Goal: Information Seeking & Learning: Learn about a topic

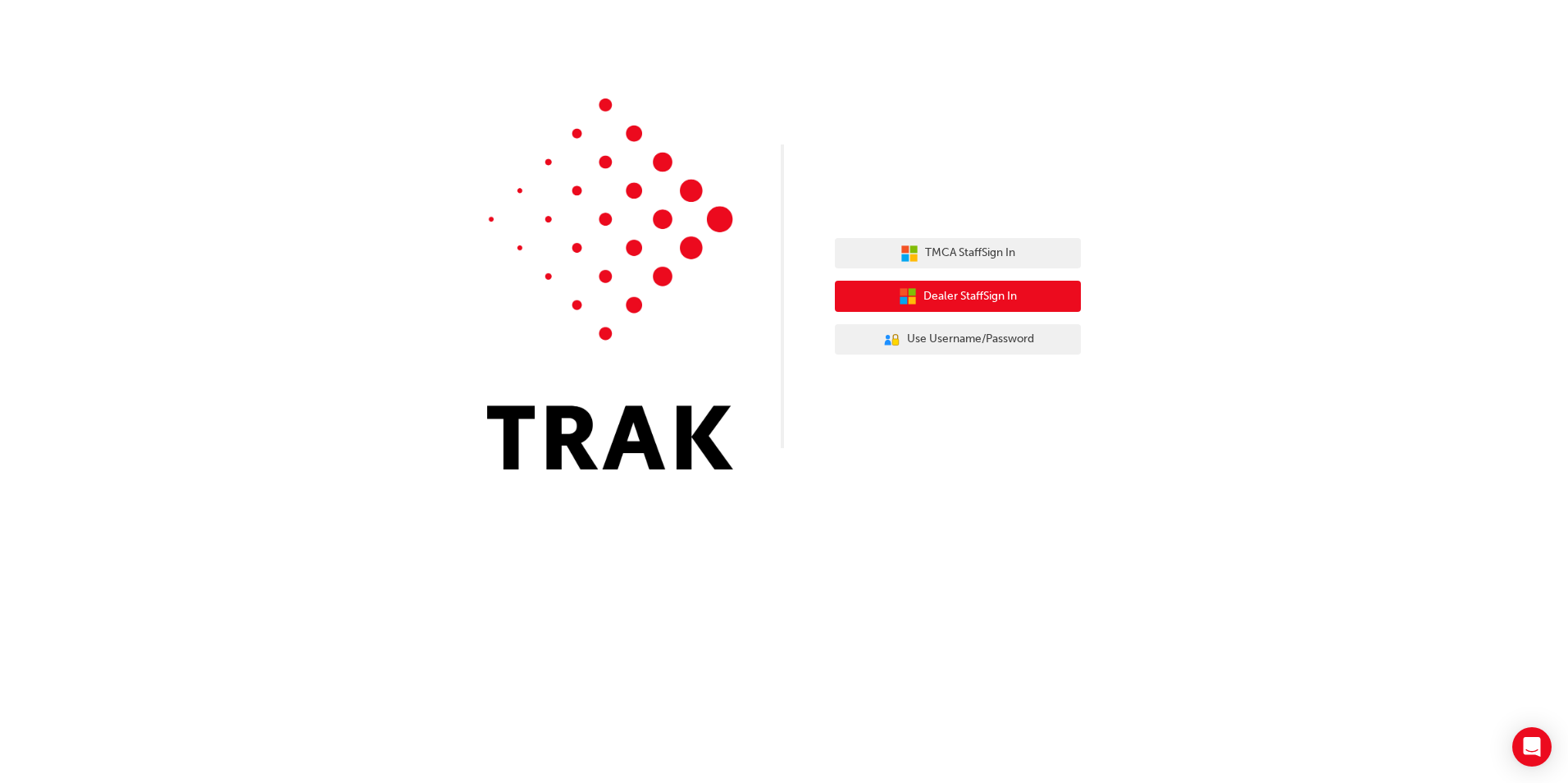
click at [956, 301] on span "Dealer Staff Sign In" at bounding box center [971, 296] width 94 height 19
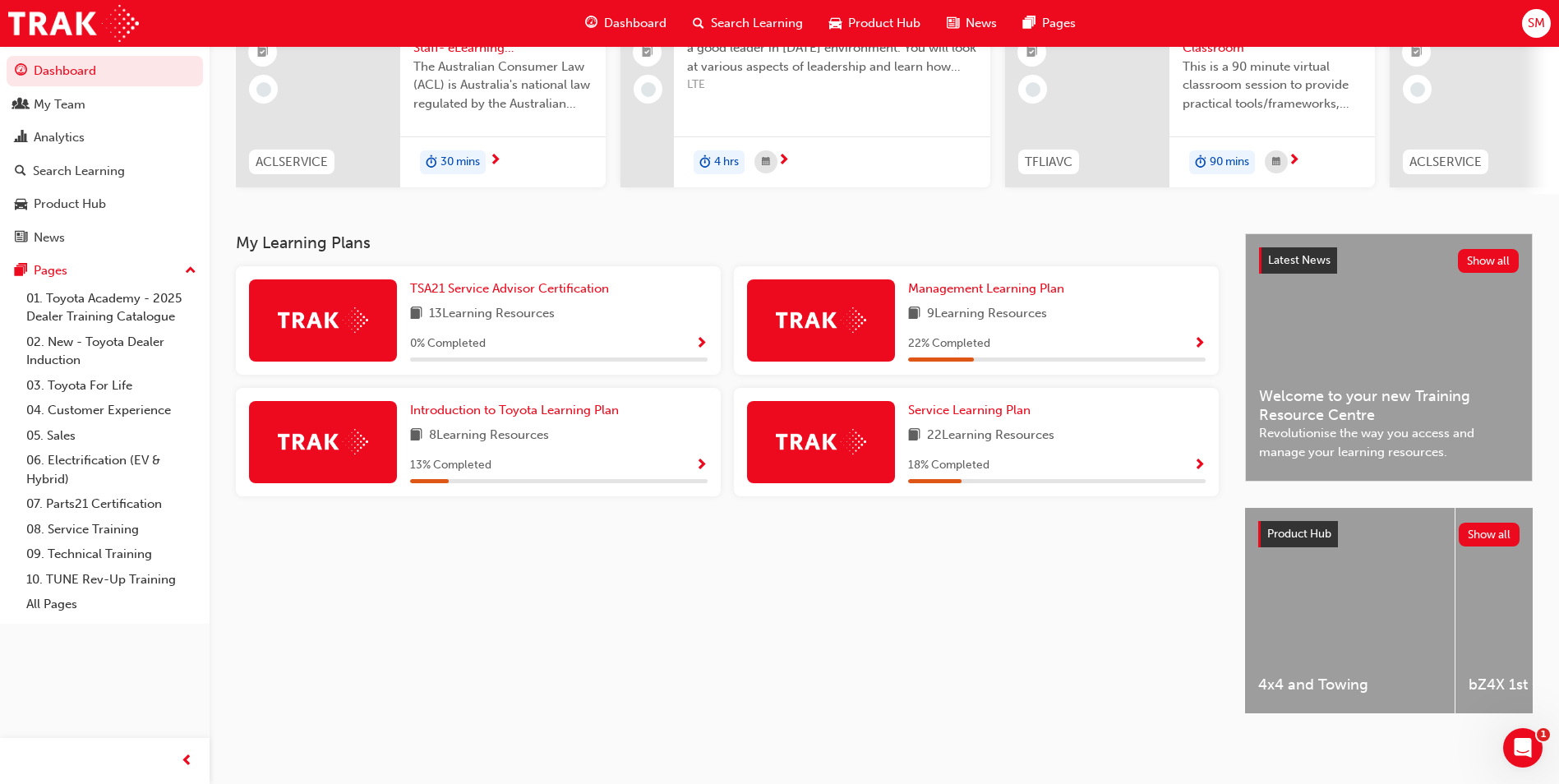
scroll to position [116, 0]
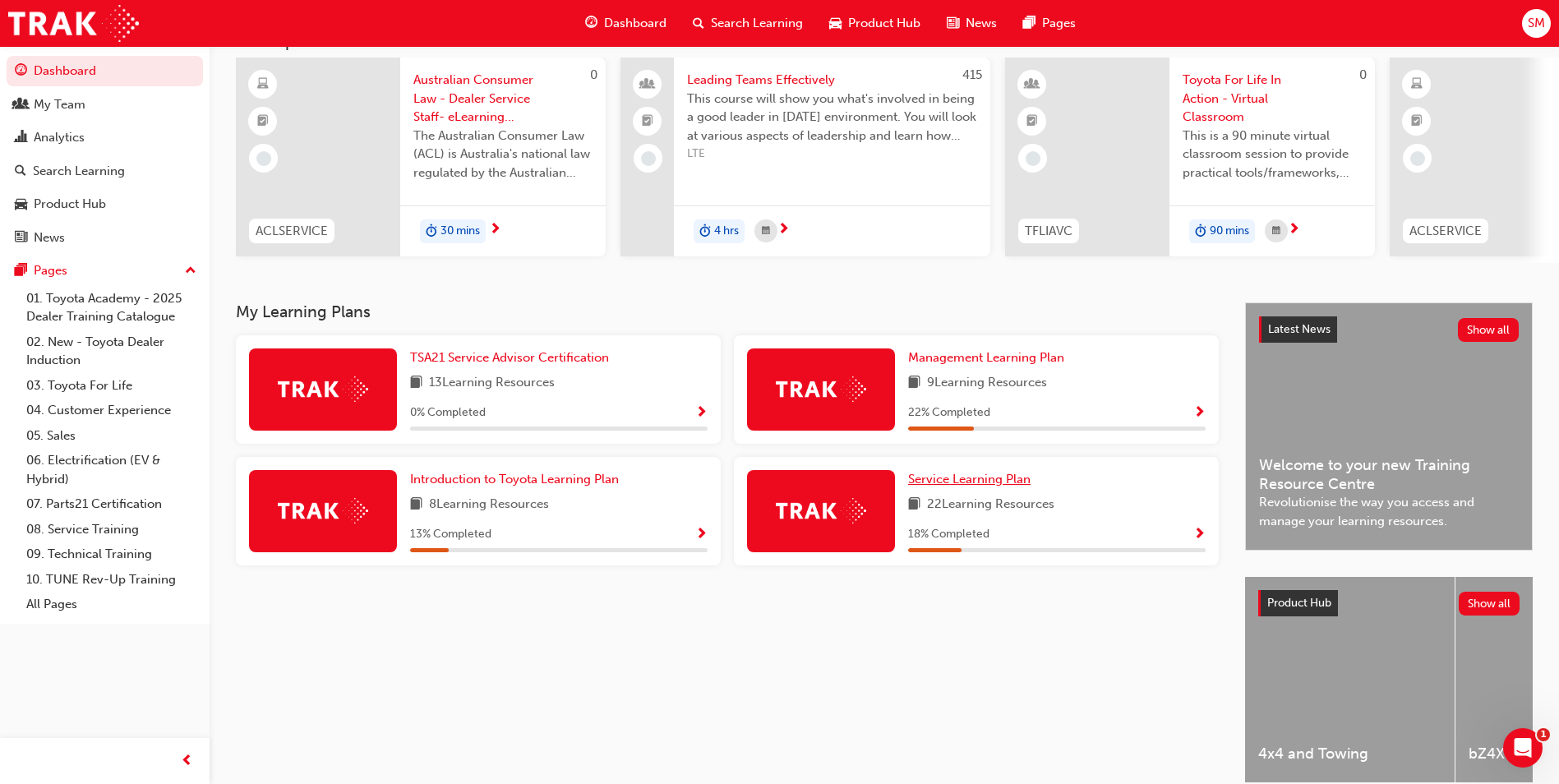
click at [927, 487] on span "Service Learning Plan" at bounding box center [969, 478] width 122 height 14
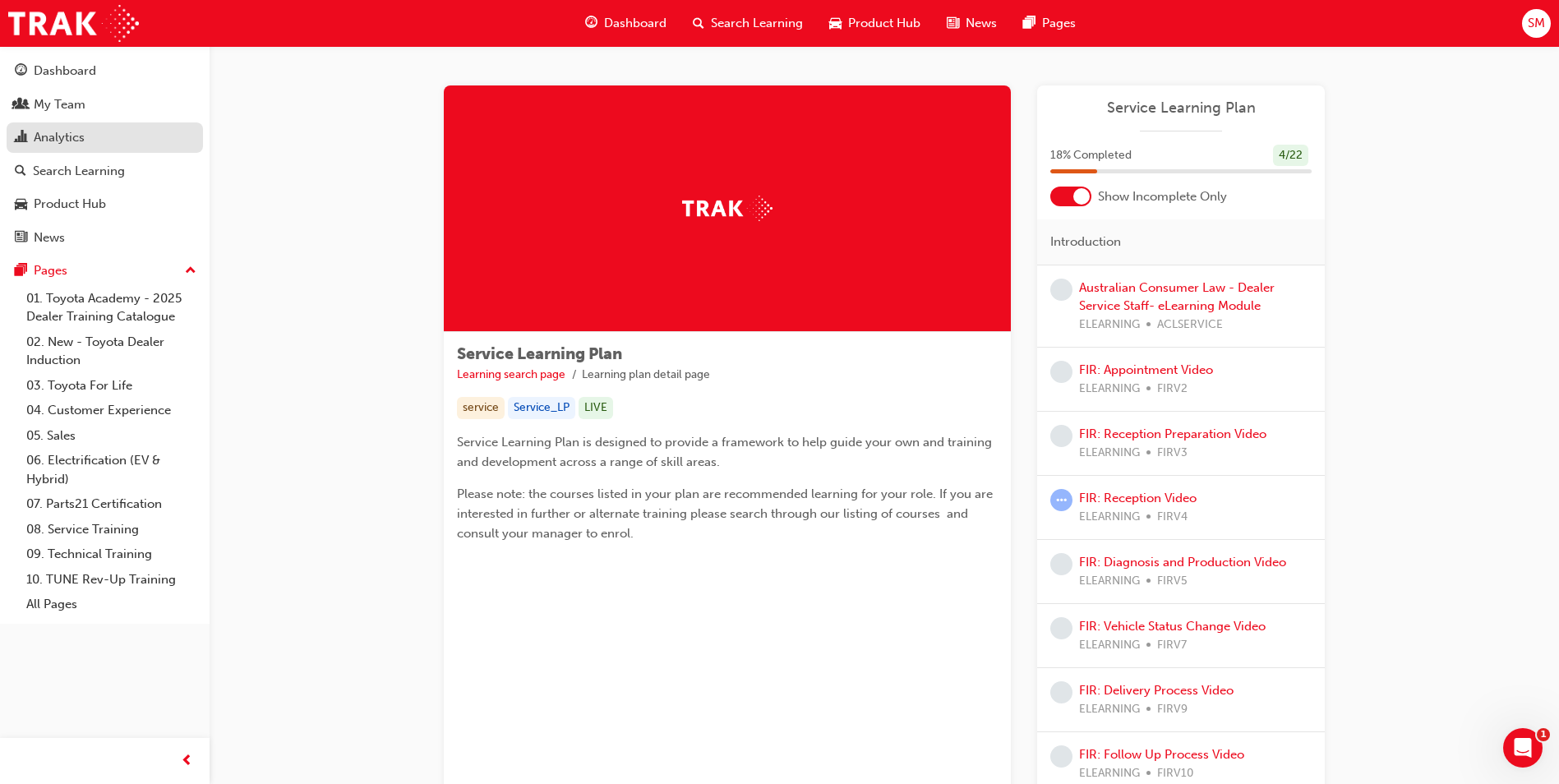
click at [36, 141] on div "Analytics" at bounding box center [59, 137] width 51 height 19
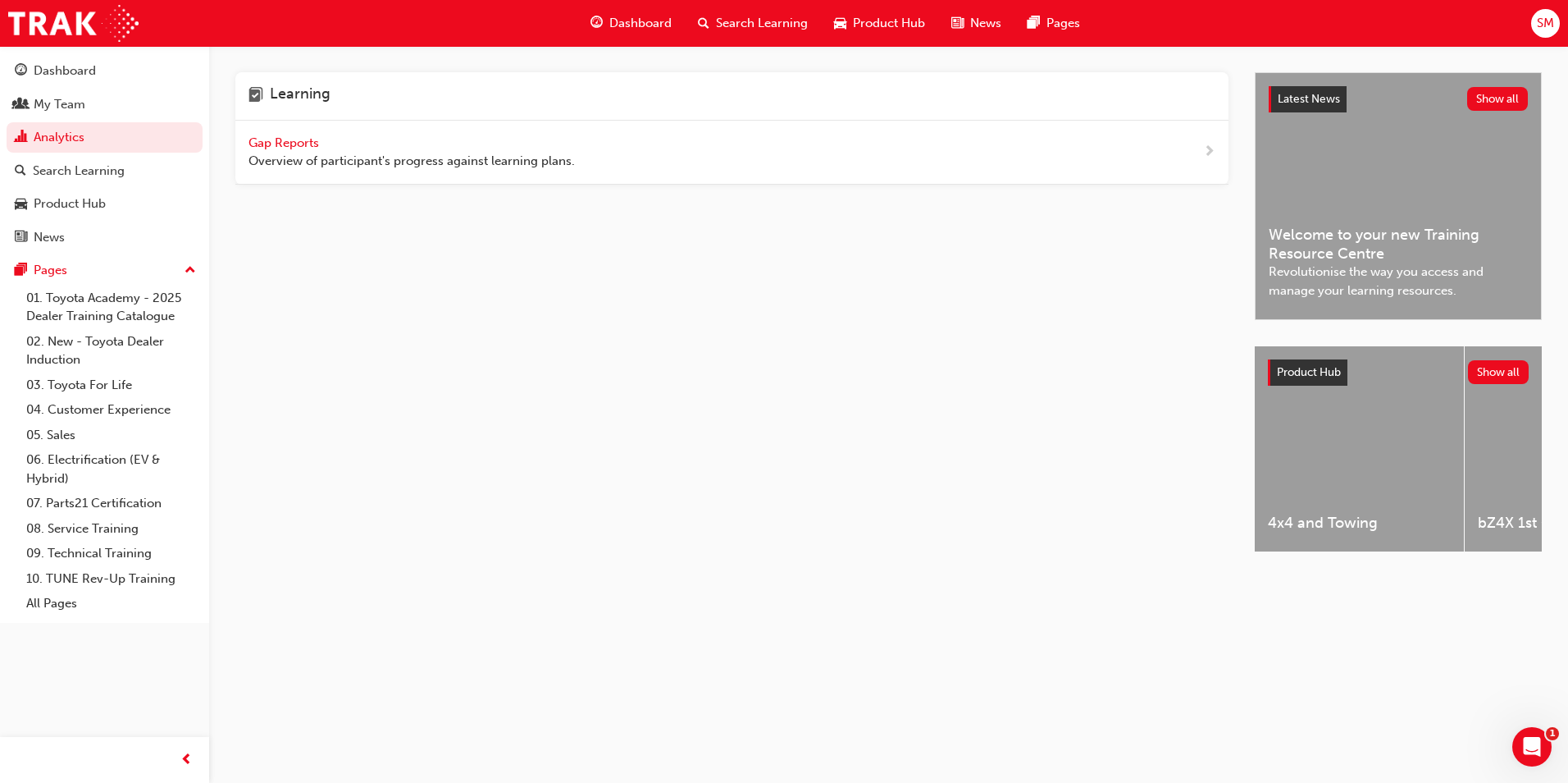
click at [262, 145] on span "Gap Reports" at bounding box center [285, 142] width 74 height 14
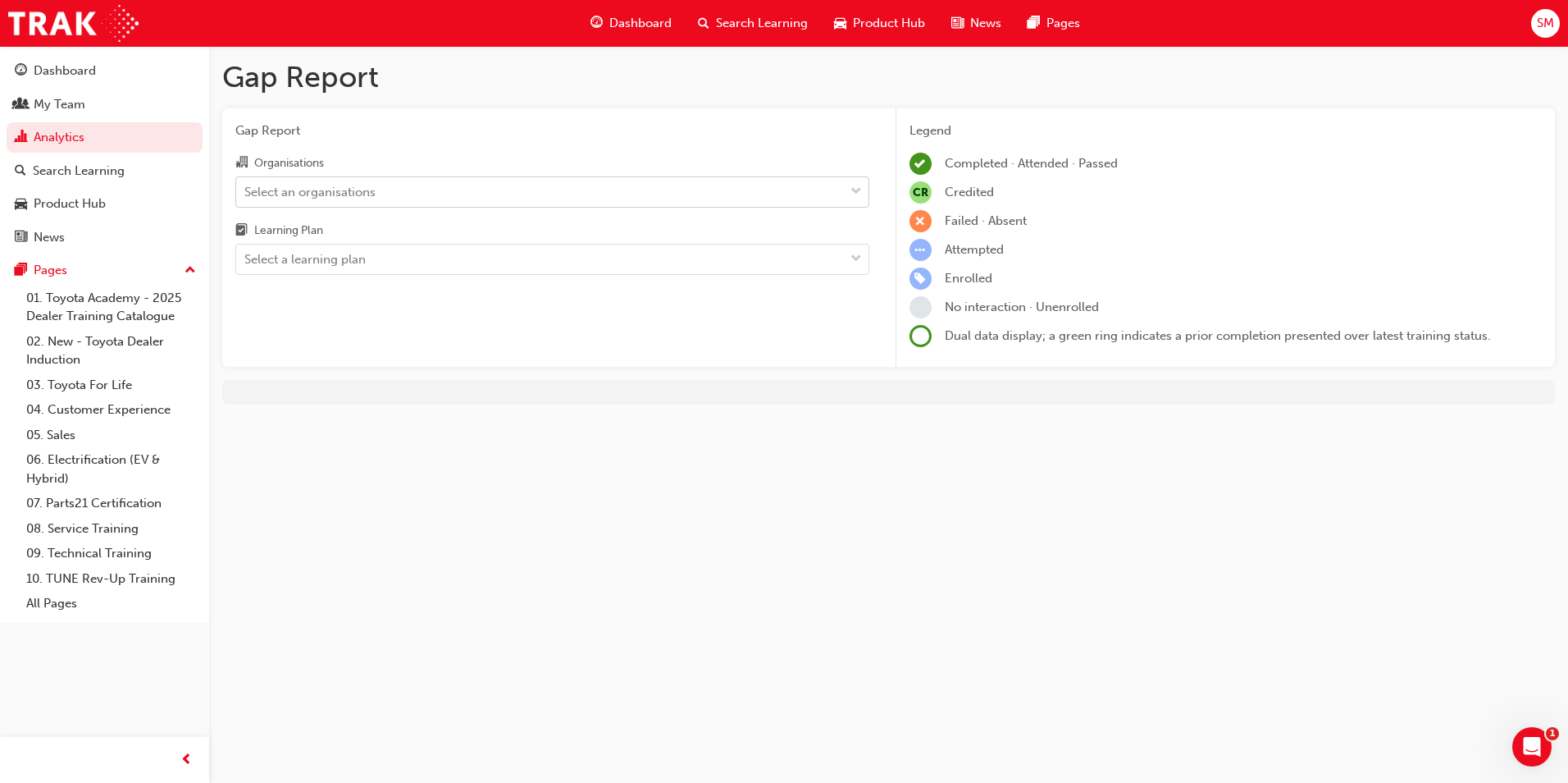
click at [327, 198] on div "Select an organisations" at bounding box center [310, 191] width 131 height 19
click at [246, 198] on input "Organisations Select an organisations" at bounding box center [245, 190] width 2 height 14
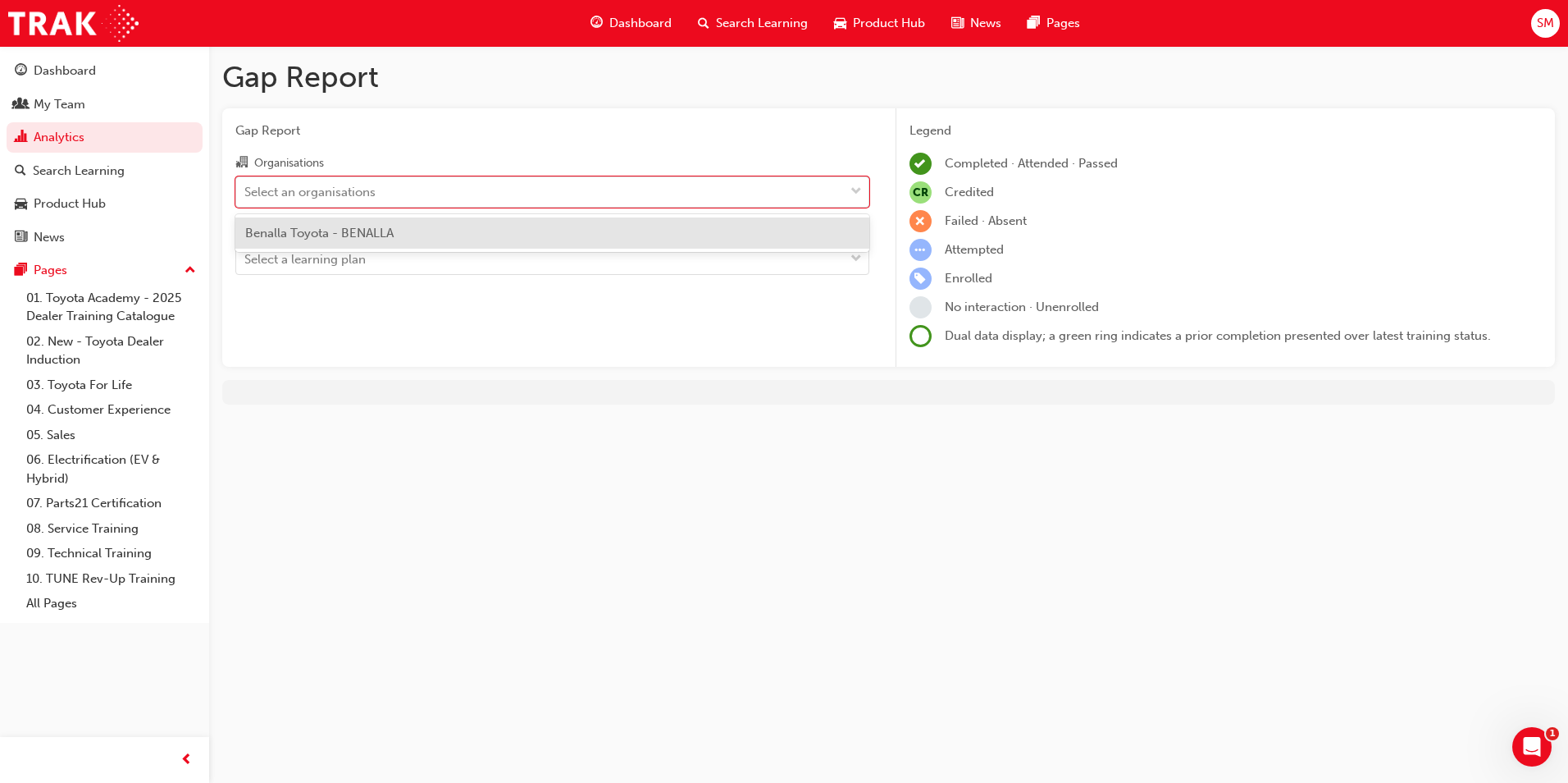
click at [309, 236] on span "Benalla Toyota - BENALLA" at bounding box center [319, 233] width 148 height 14
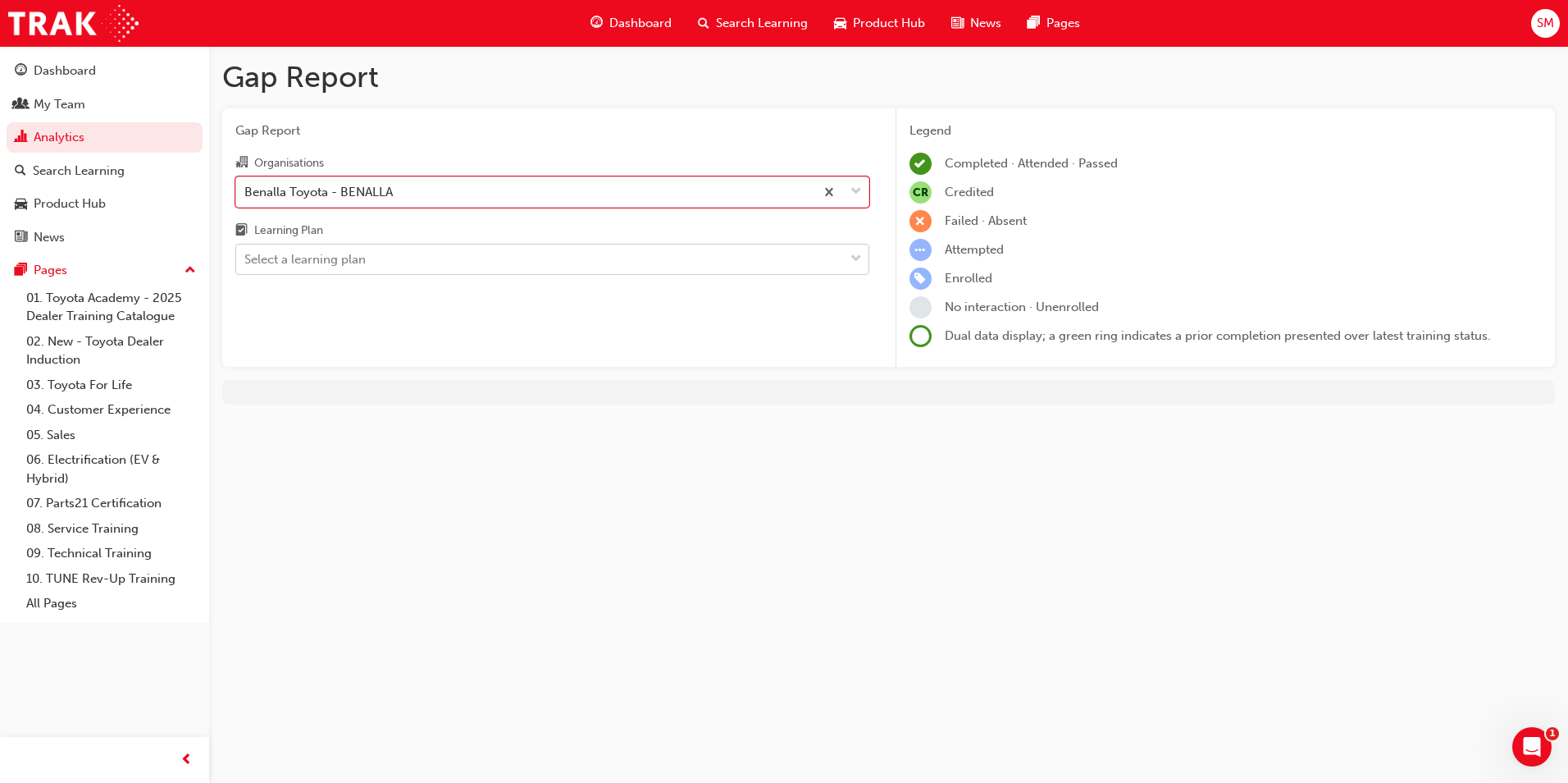
click at [283, 260] on div "Select a learning plan" at bounding box center [305, 260] width 121 height 19
click at [246, 260] on input "Learning Plan Select a learning plan" at bounding box center [245, 259] width 2 height 14
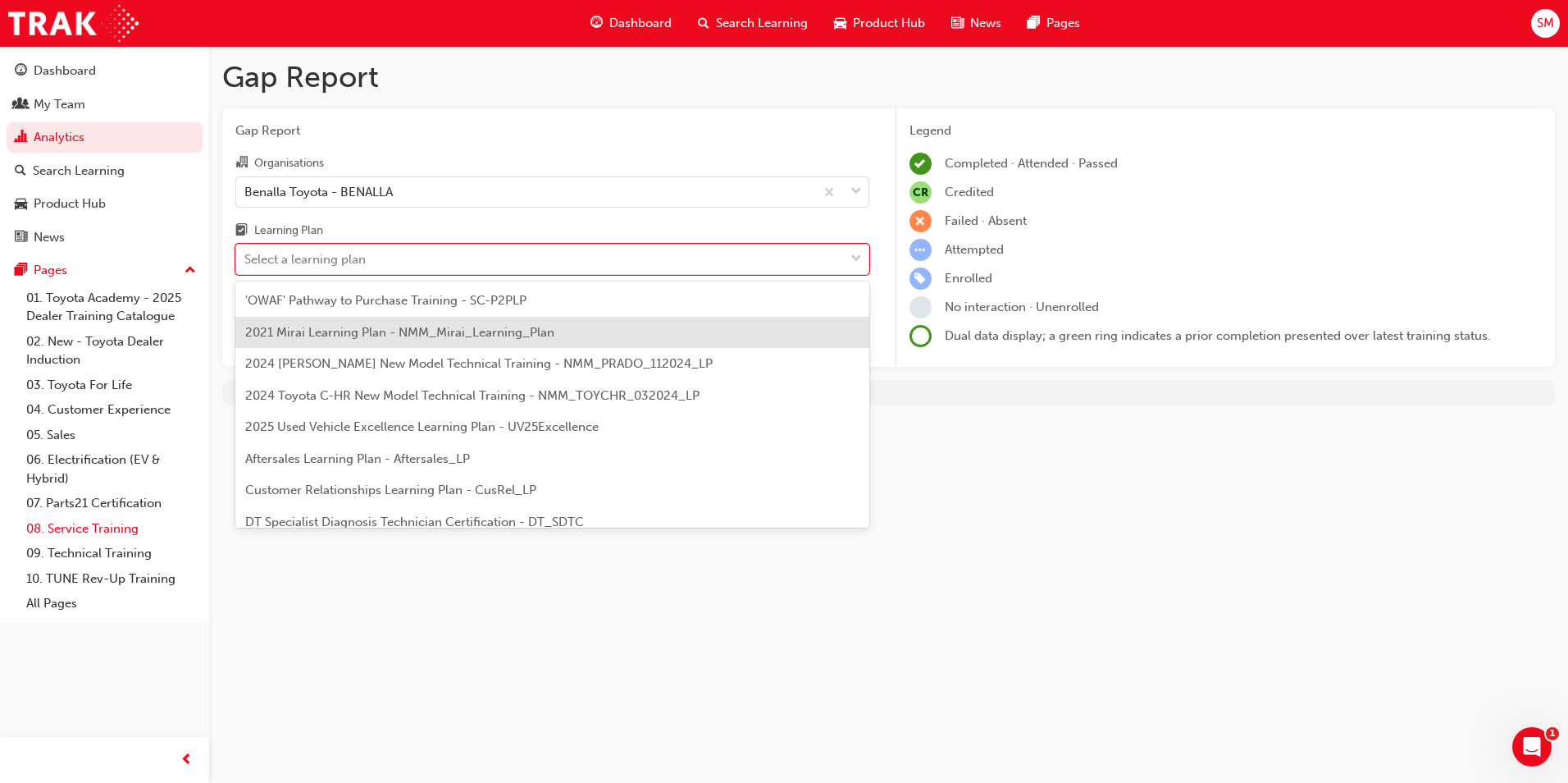
click at [57, 531] on link "08. Service Training" at bounding box center [111, 529] width 183 height 25
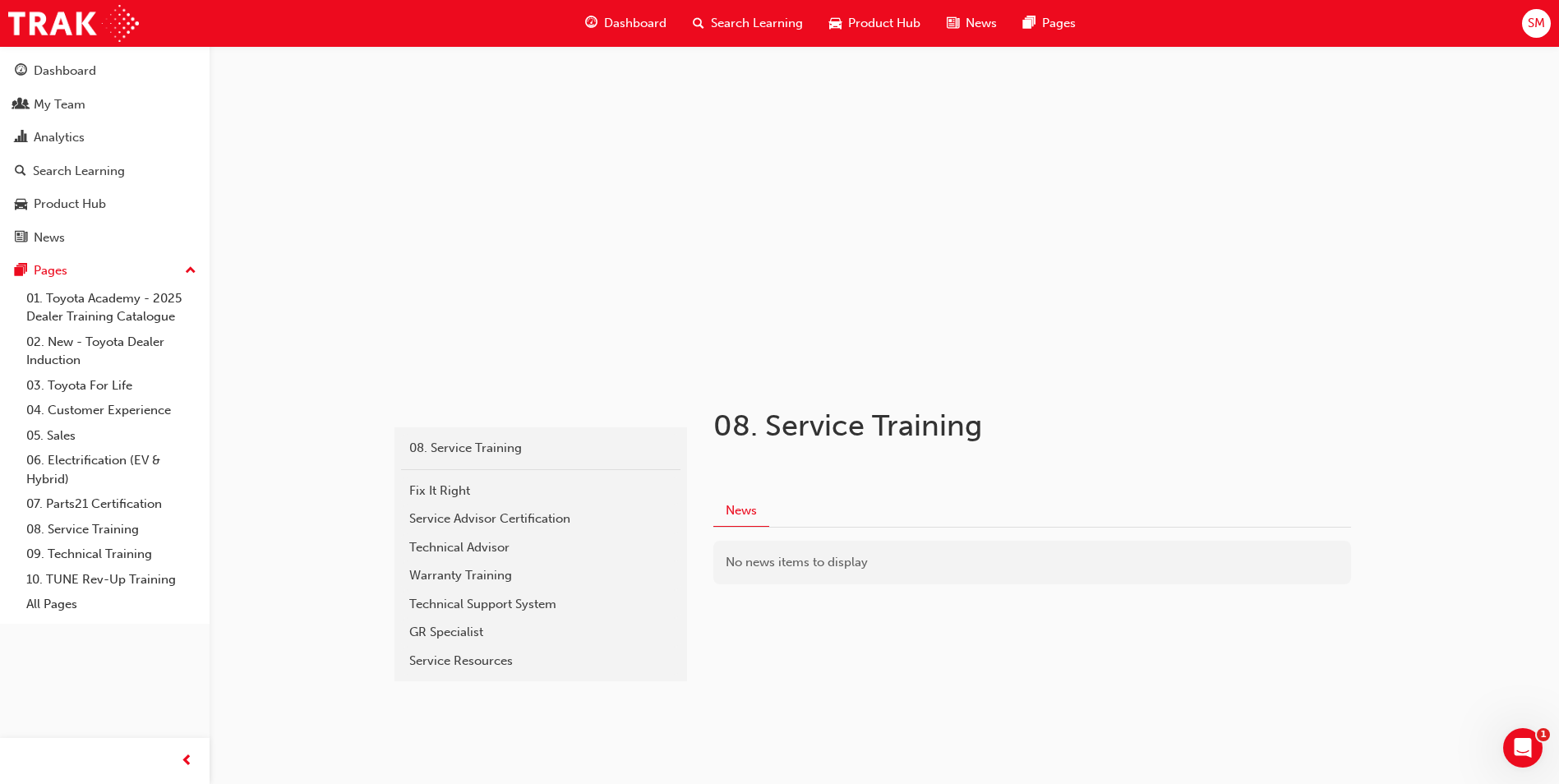
scroll to position [4, 0]
click at [492, 661] on div "Service Resources" at bounding box center [541, 657] width 263 height 19
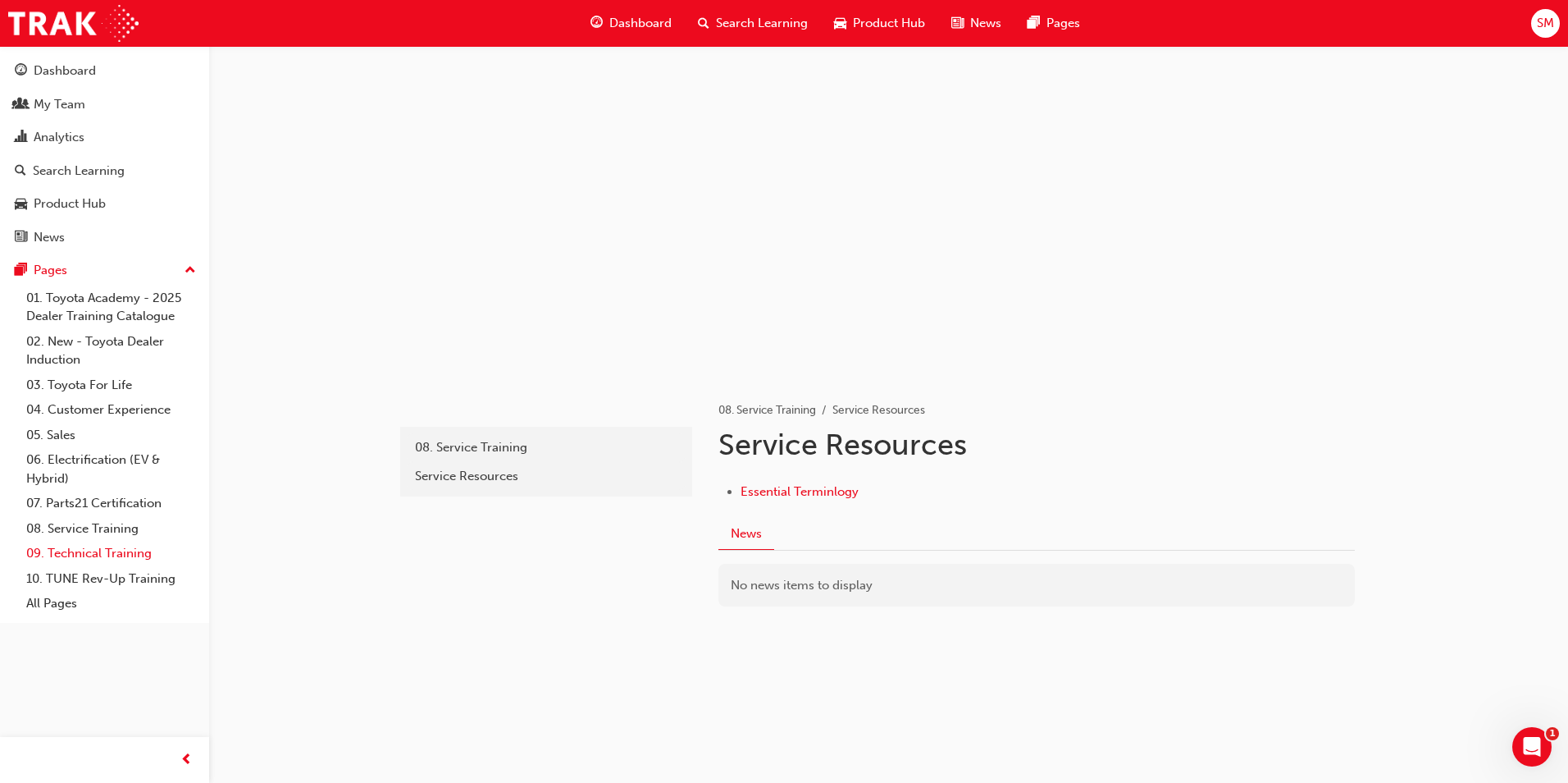
click at [67, 555] on link "09. Technical Training" at bounding box center [111, 554] width 183 height 25
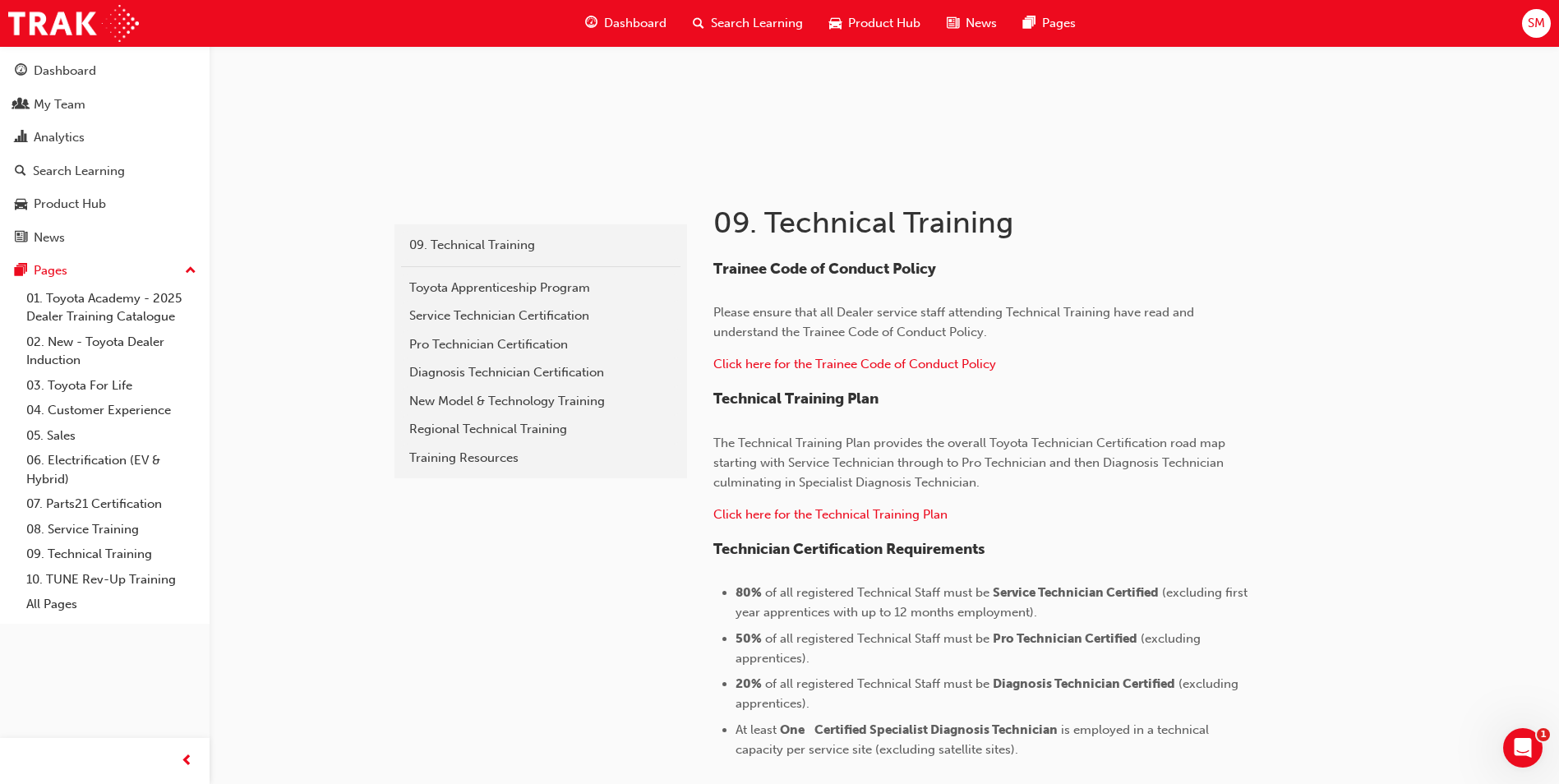
scroll to position [247, 0]
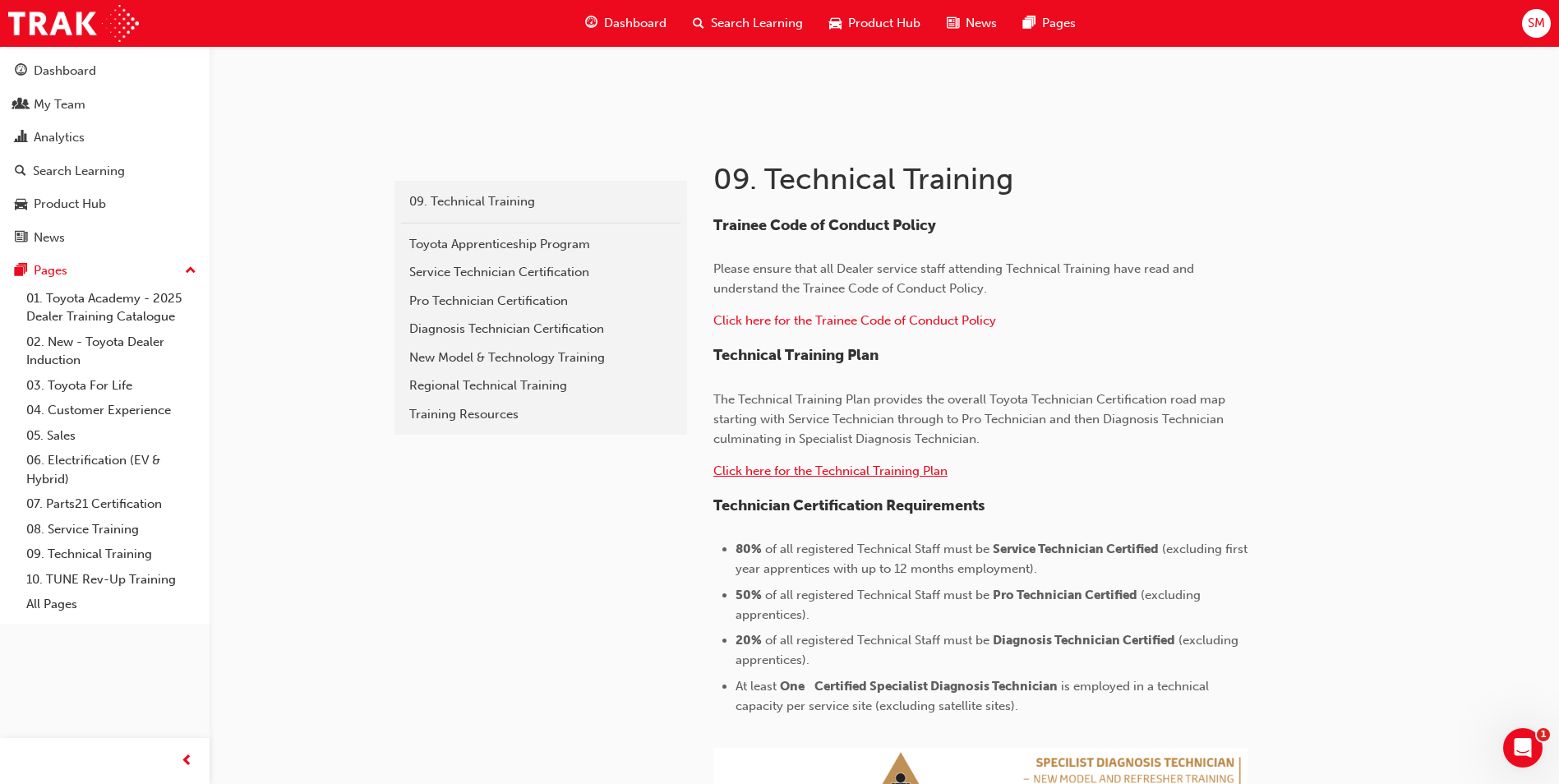
click at [763, 474] on span "Click here for the Technical Training Plan" at bounding box center [830, 470] width 234 height 14
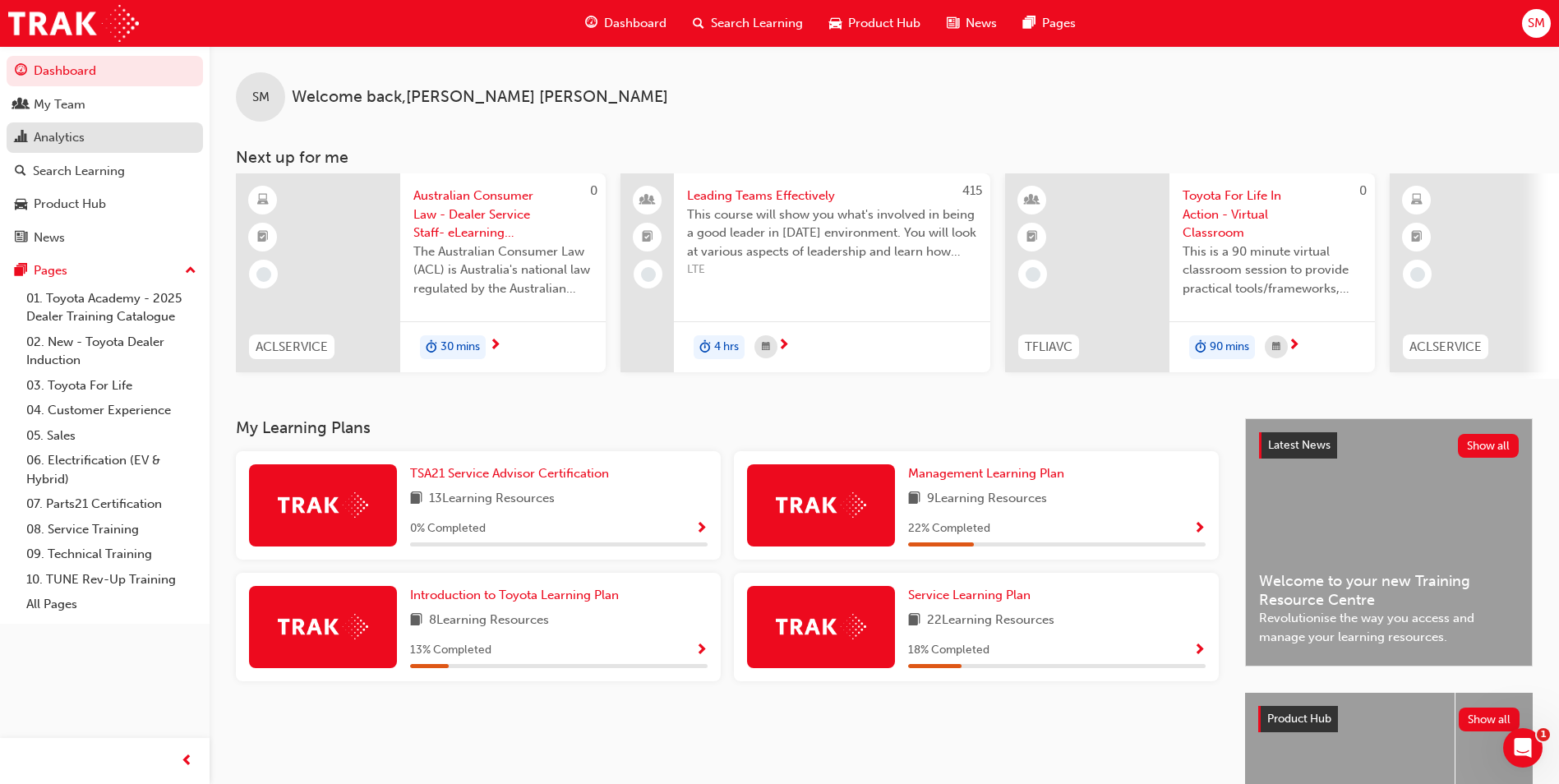
click at [70, 140] on div "Analytics" at bounding box center [59, 137] width 51 height 19
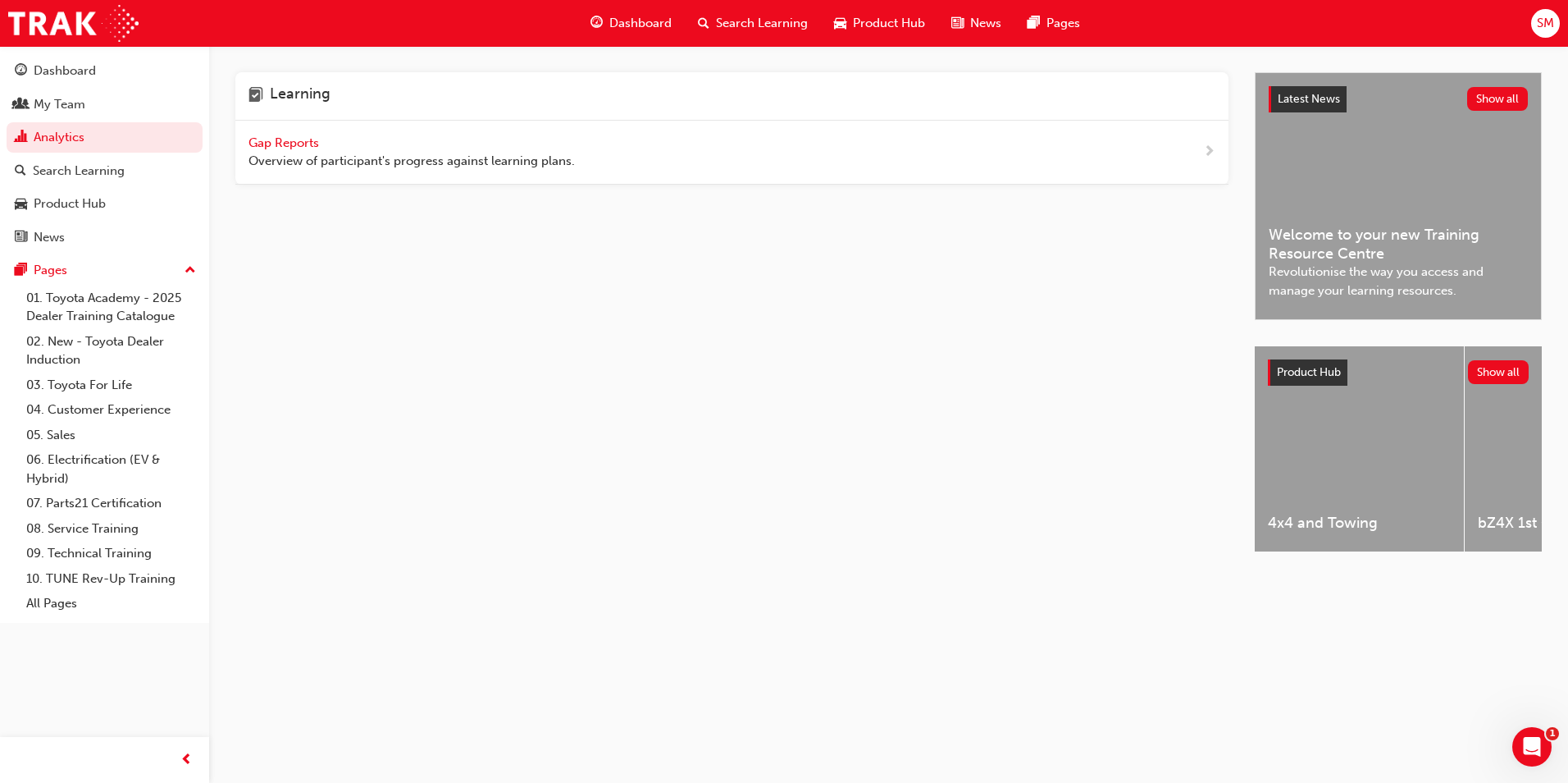
click at [262, 146] on span "Gap Reports" at bounding box center [285, 142] width 74 height 14
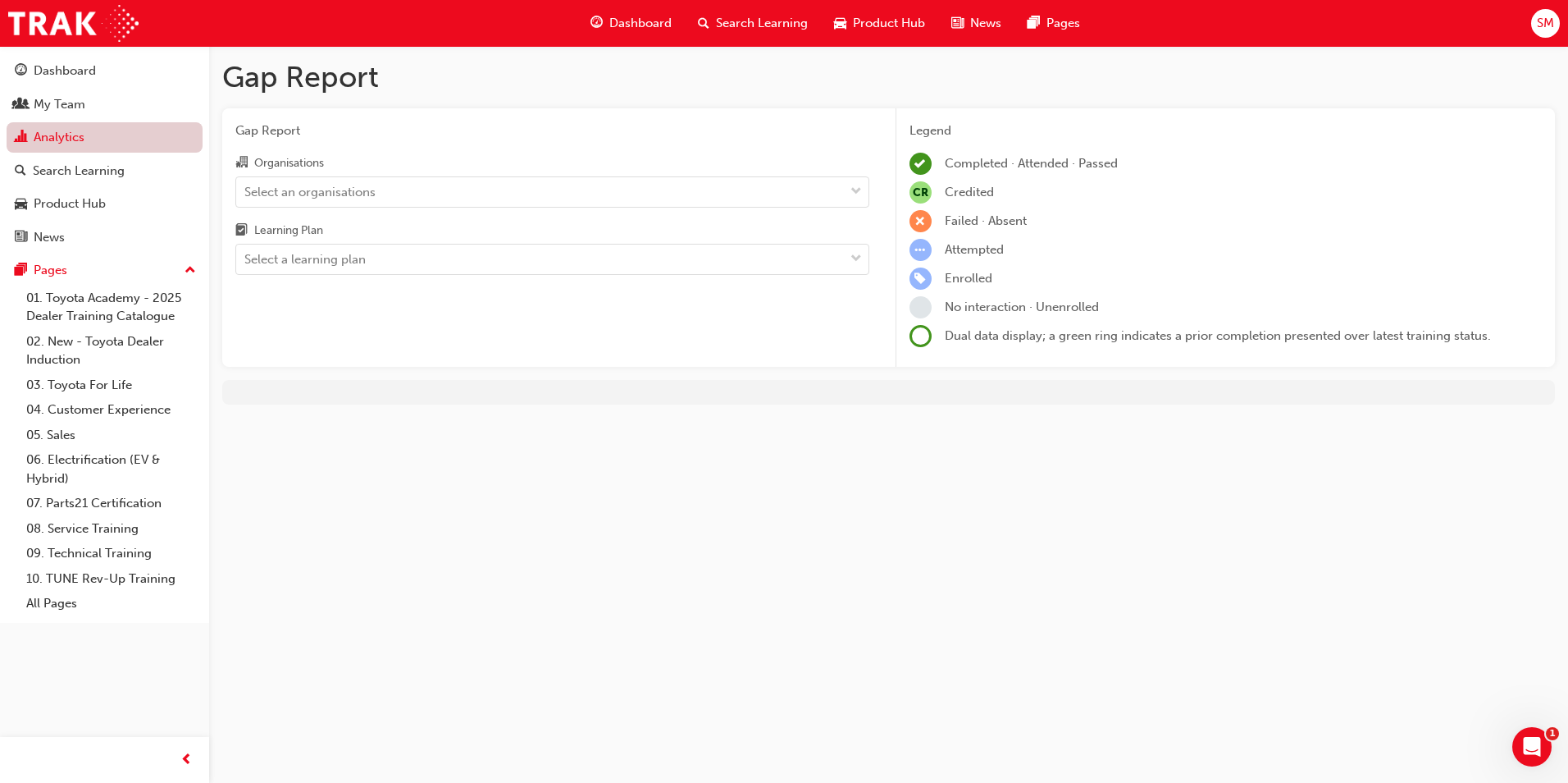
click at [62, 142] on link "Analytics" at bounding box center [105, 137] width 196 height 30
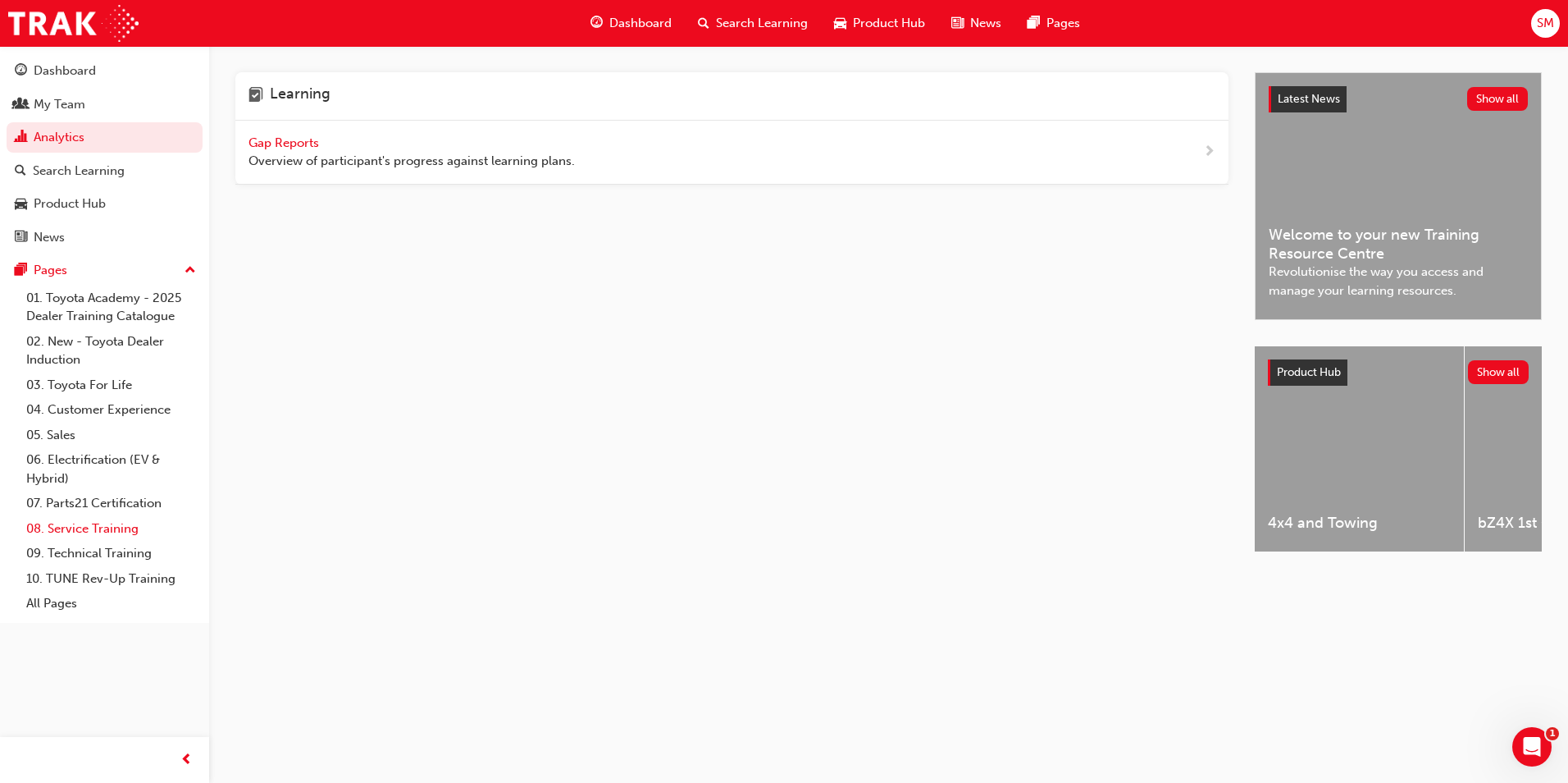
click at [67, 524] on link "08. Service Training" at bounding box center [111, 529] width 183 height 25
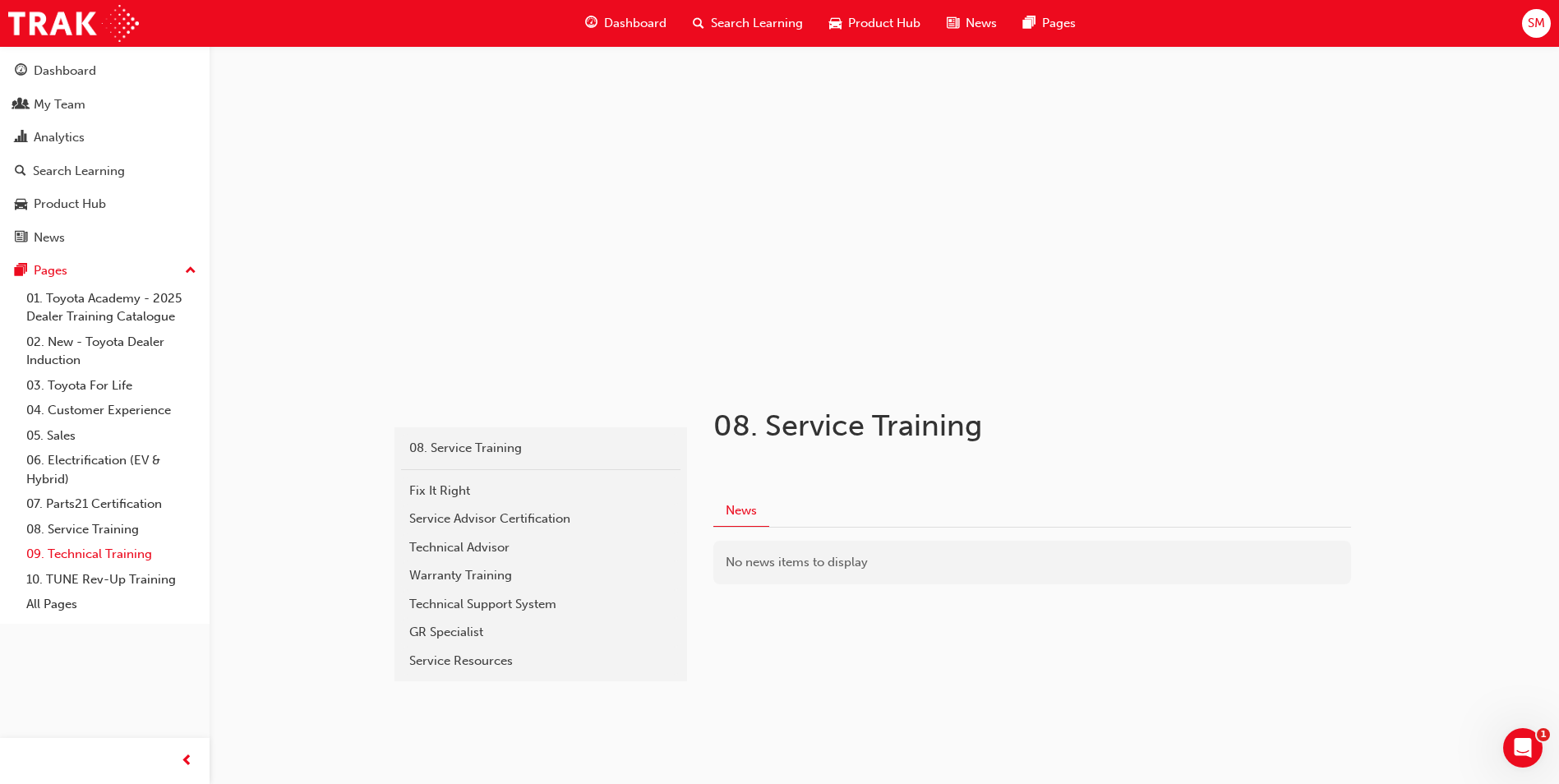
click at [73, 554] on link "09. Technical Training" at bounding box center [111, 554] width 183 height 25
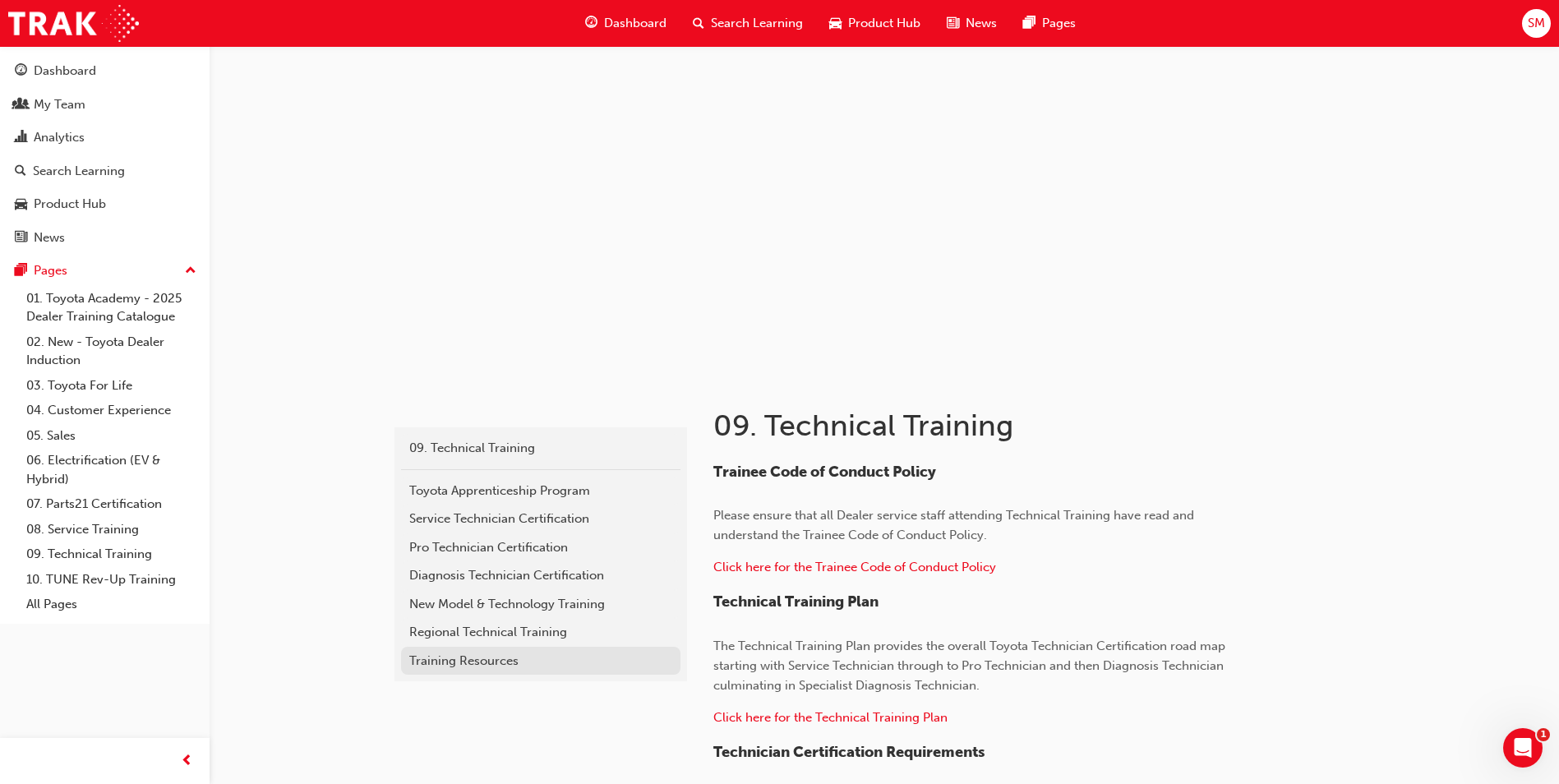
click at [464, 664] on div "Training Resources" at bounding box center [541, 661] width 263 height 19
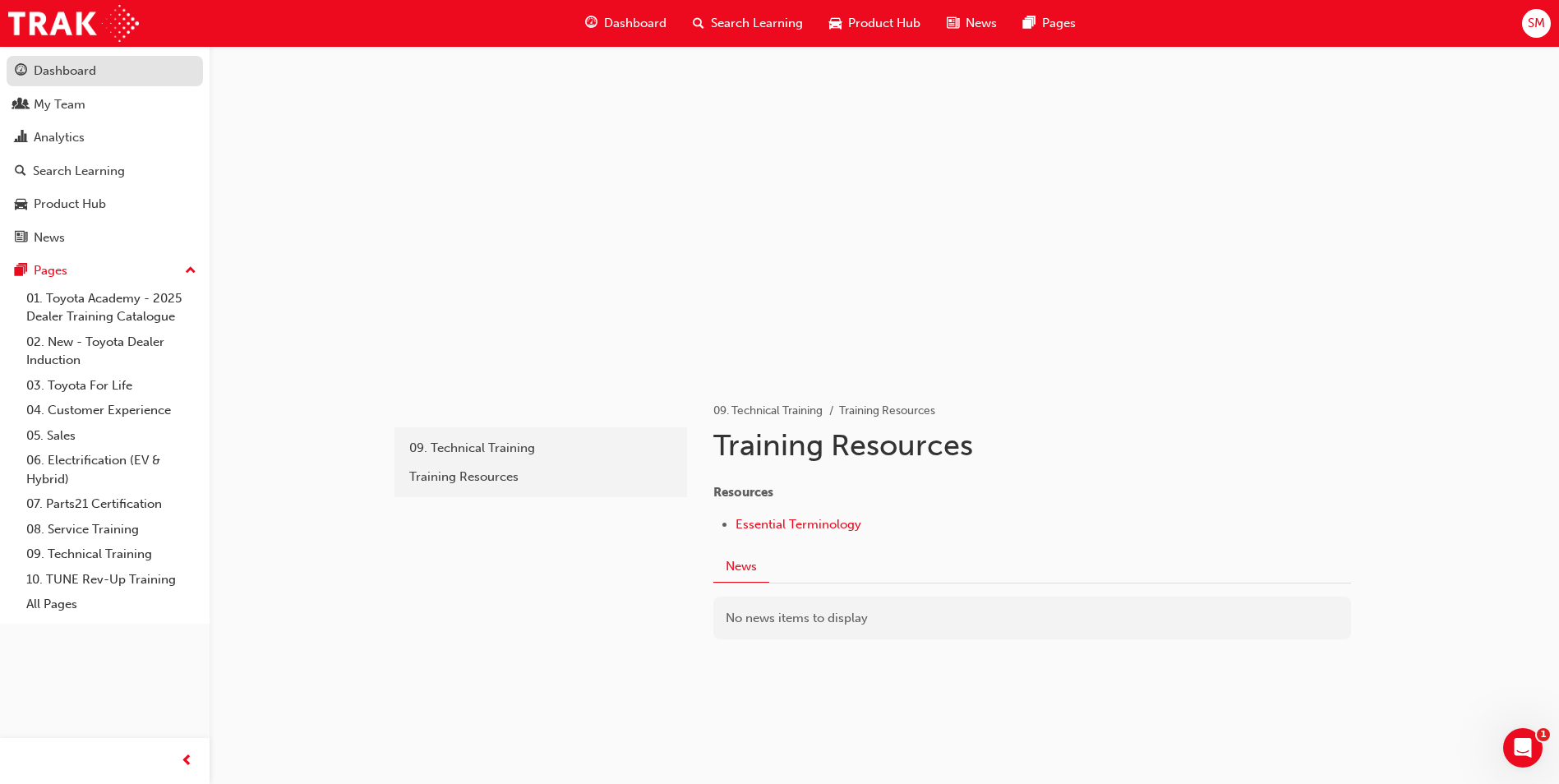
click at [64, 76] on div "Dashboard" at bounding box center [65, 71] width 63 height 19
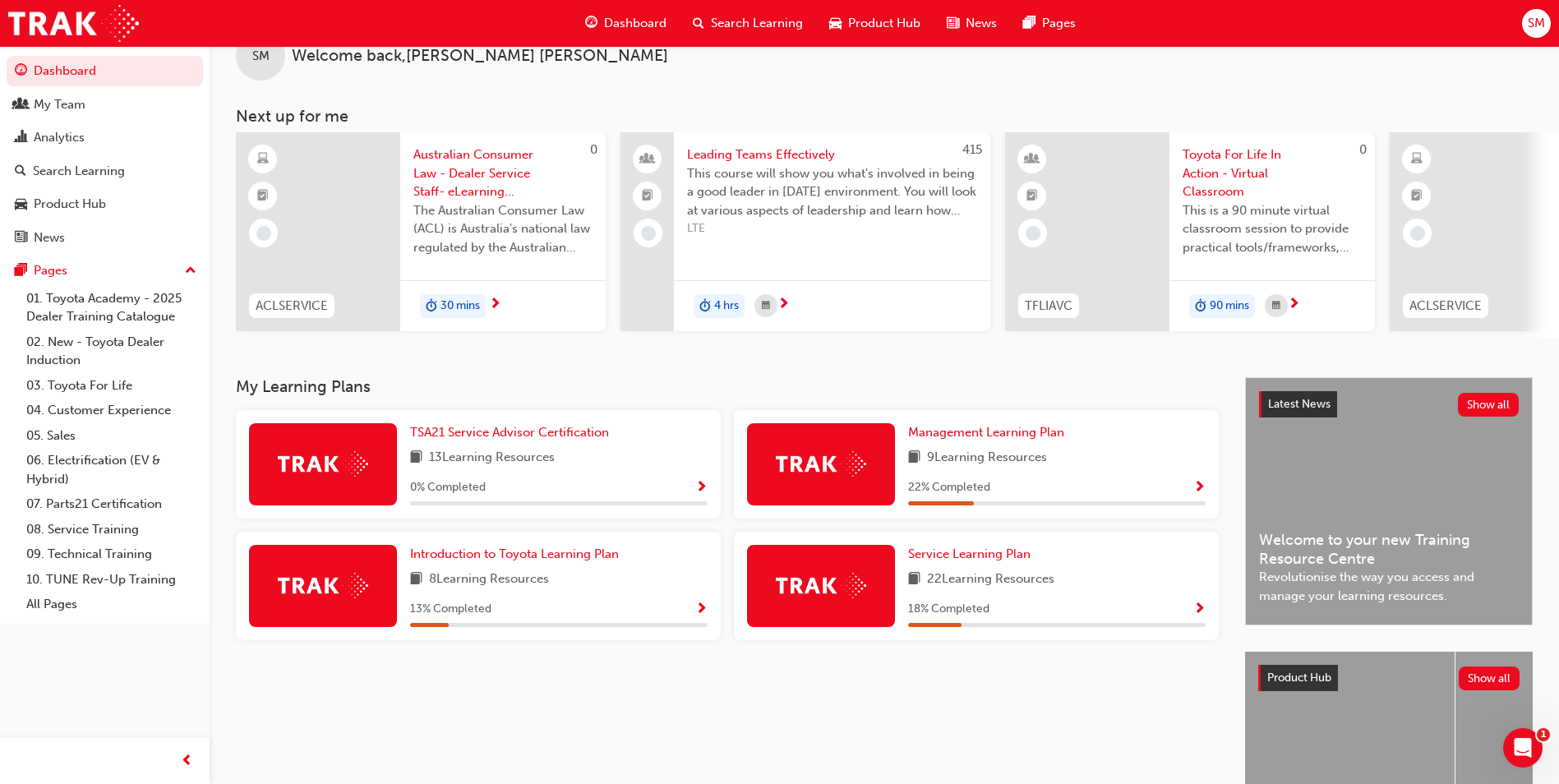
scroll to position [34, 0]
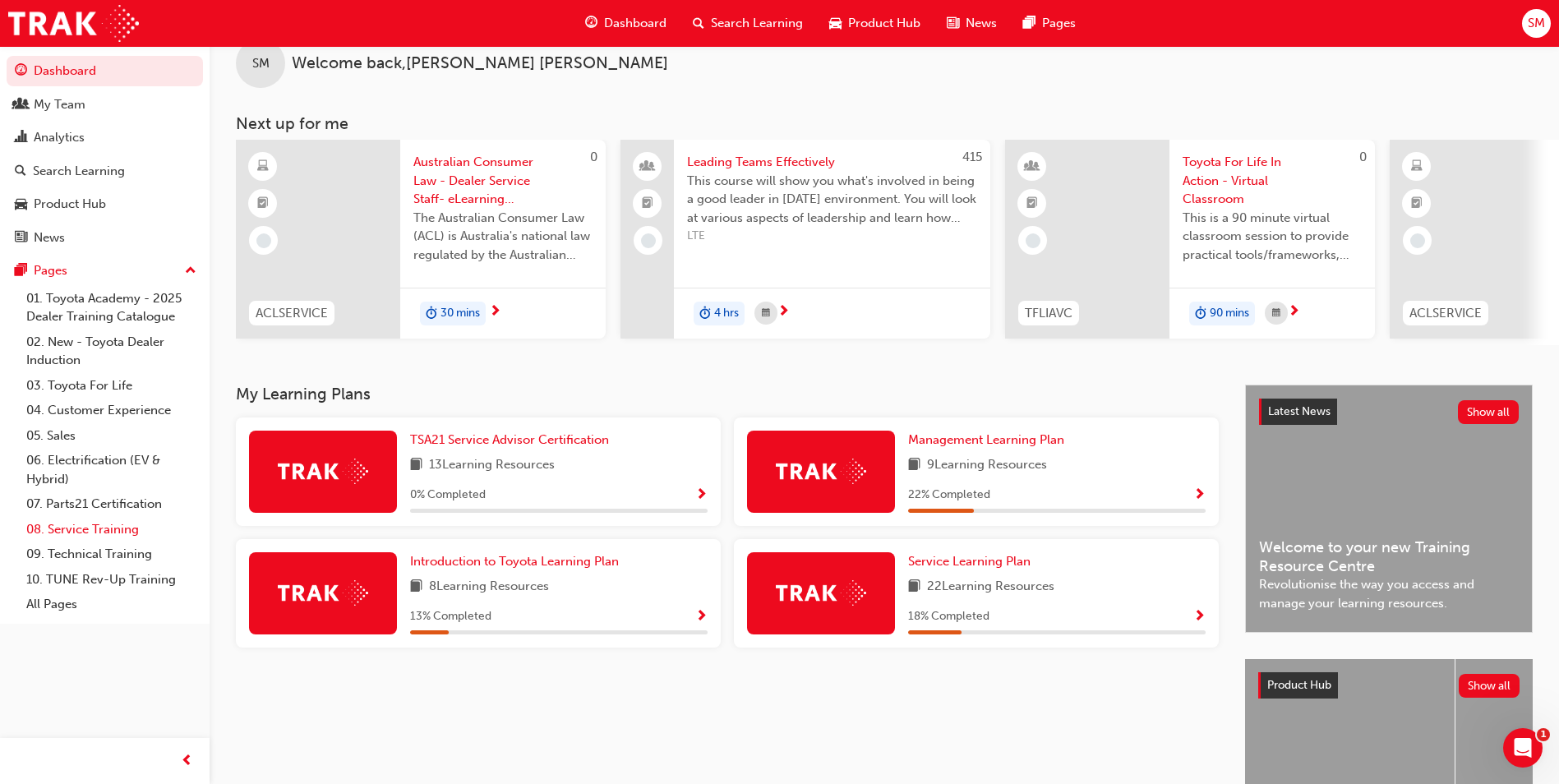
click at [74, 534] on link "08. Service Training" at bounding box center [111, 530] width 183 height 25
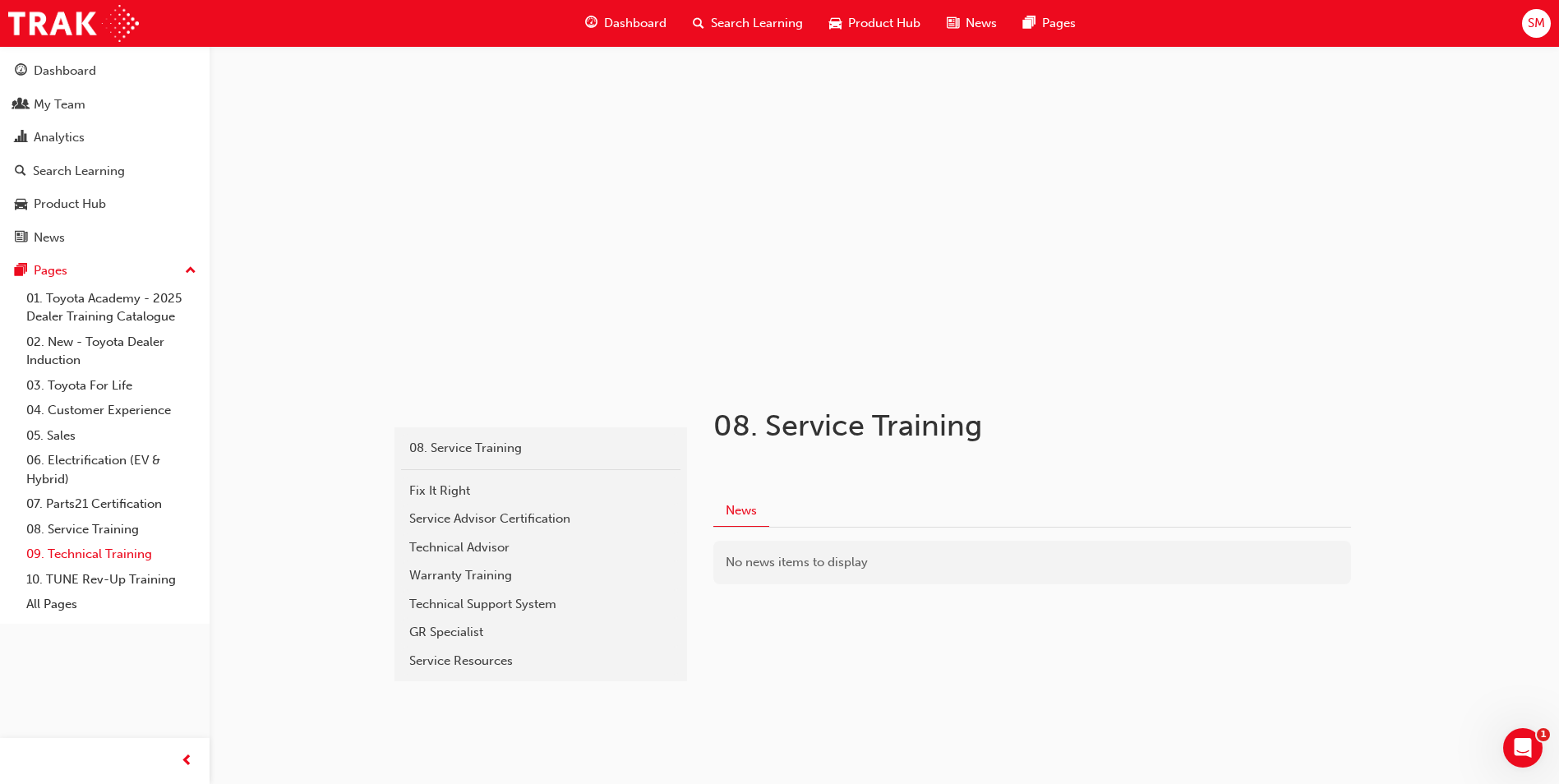
click at [56, 556] on link "09. Technical Training" at bounding box center [111, 554] width 183 height 25
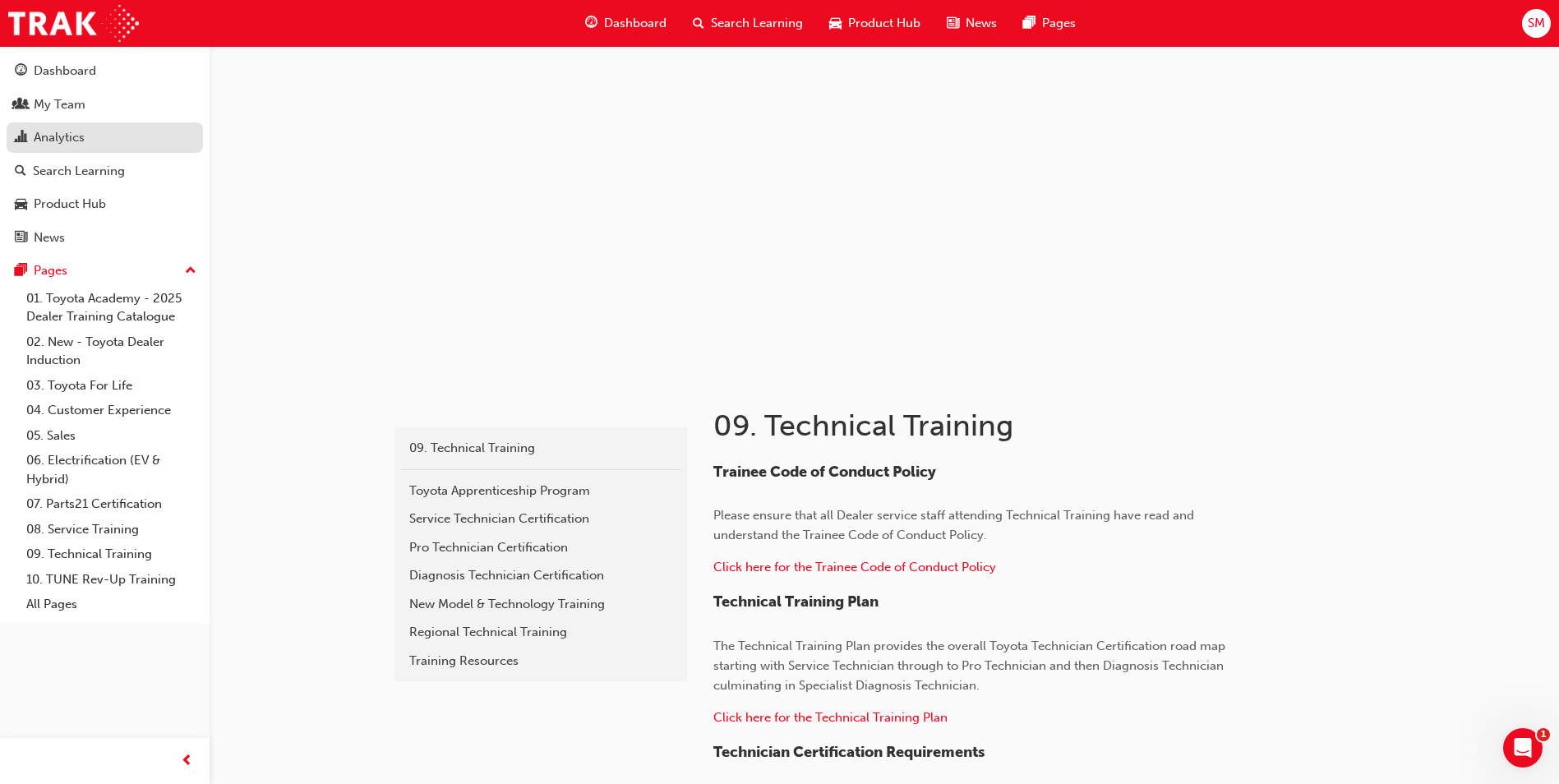
click at [63, 139] on div "Analytics" at bounding box center [59, 137] width 51 height 19
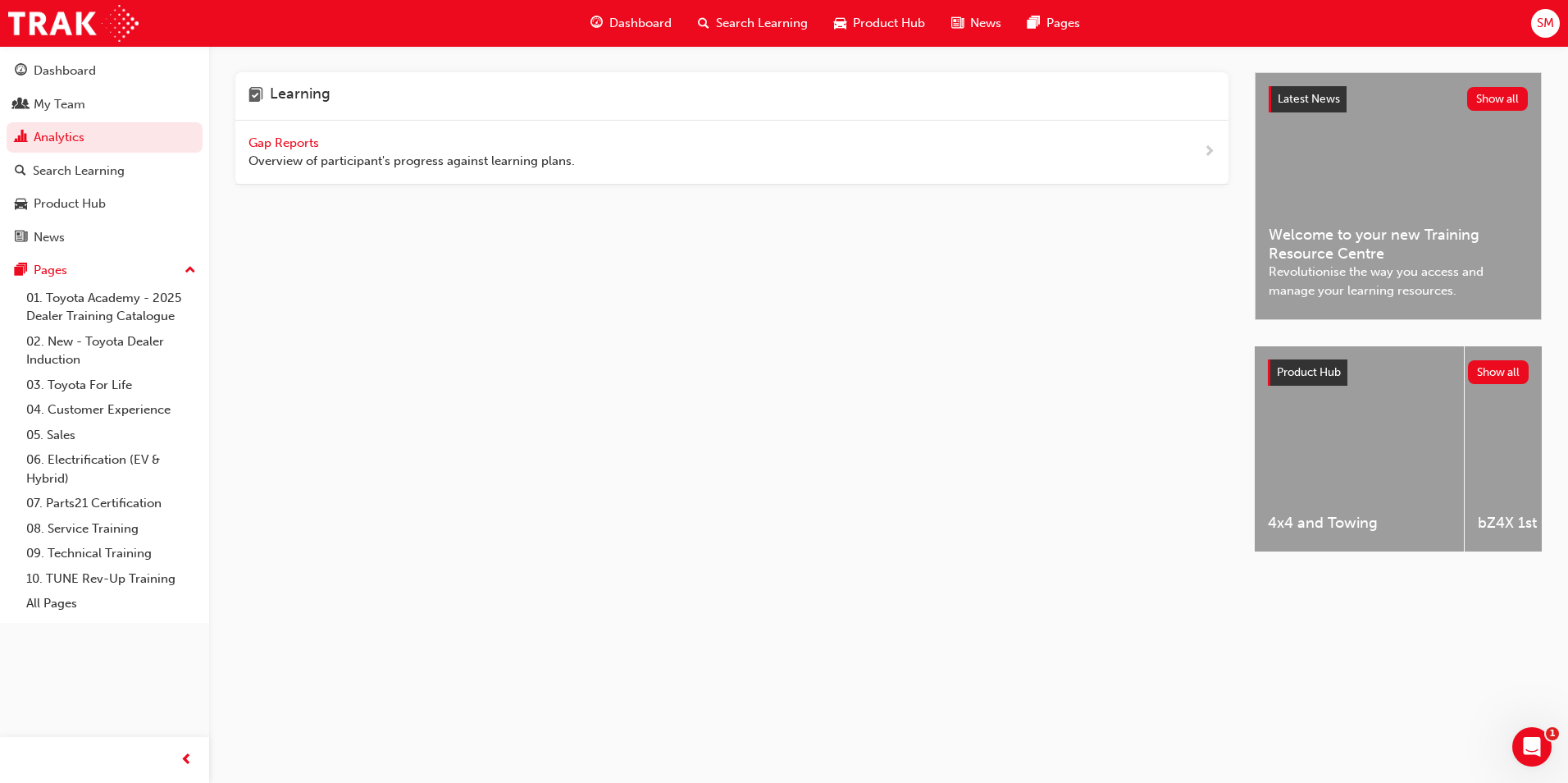
click at [251, 140] on span "Gap Reports" at bounding box center [285, 142] width 74 height 14
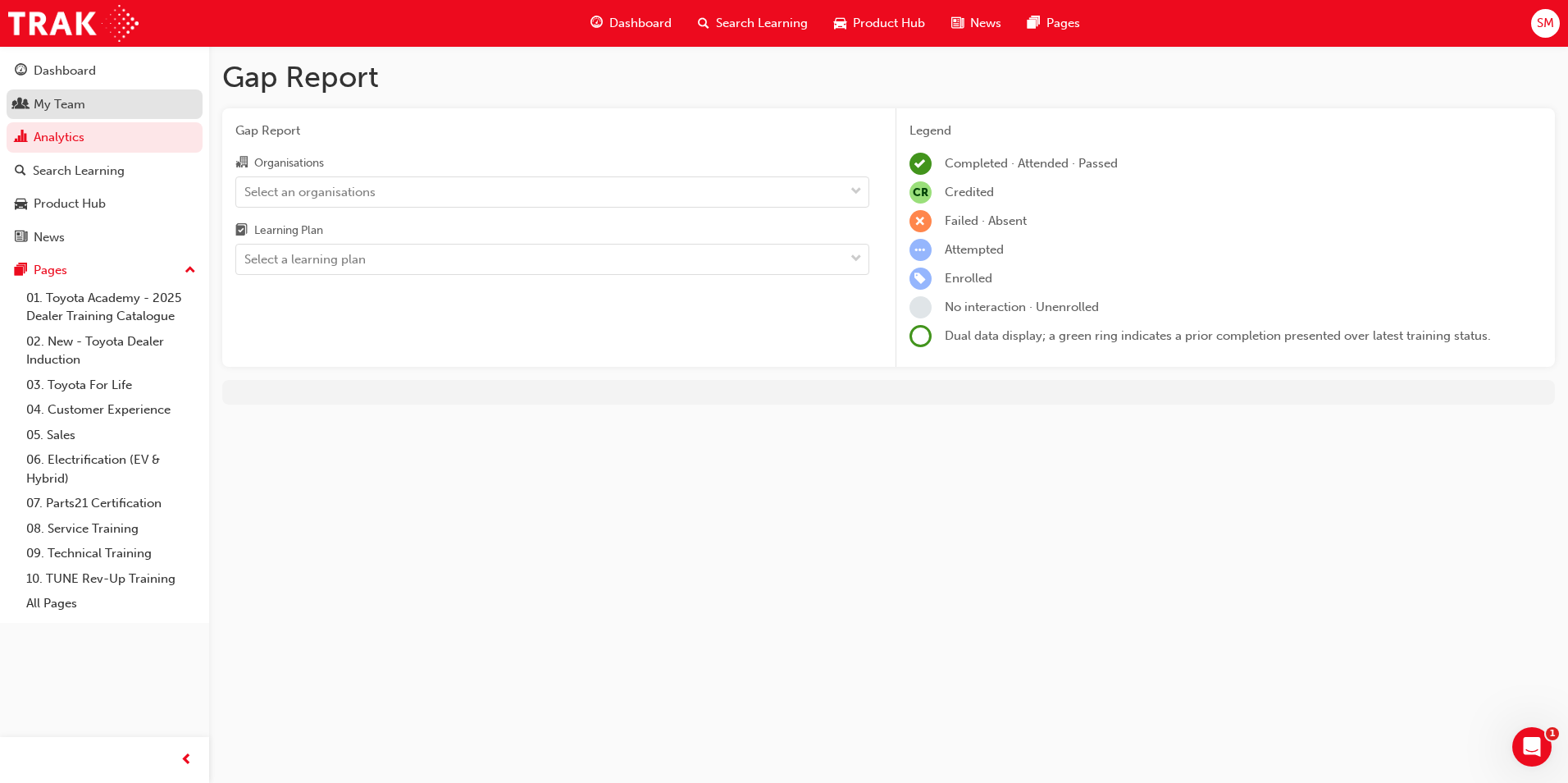
click at [64, 112] on div "My Team" at bounding box center [59, 104] width 52 height 19
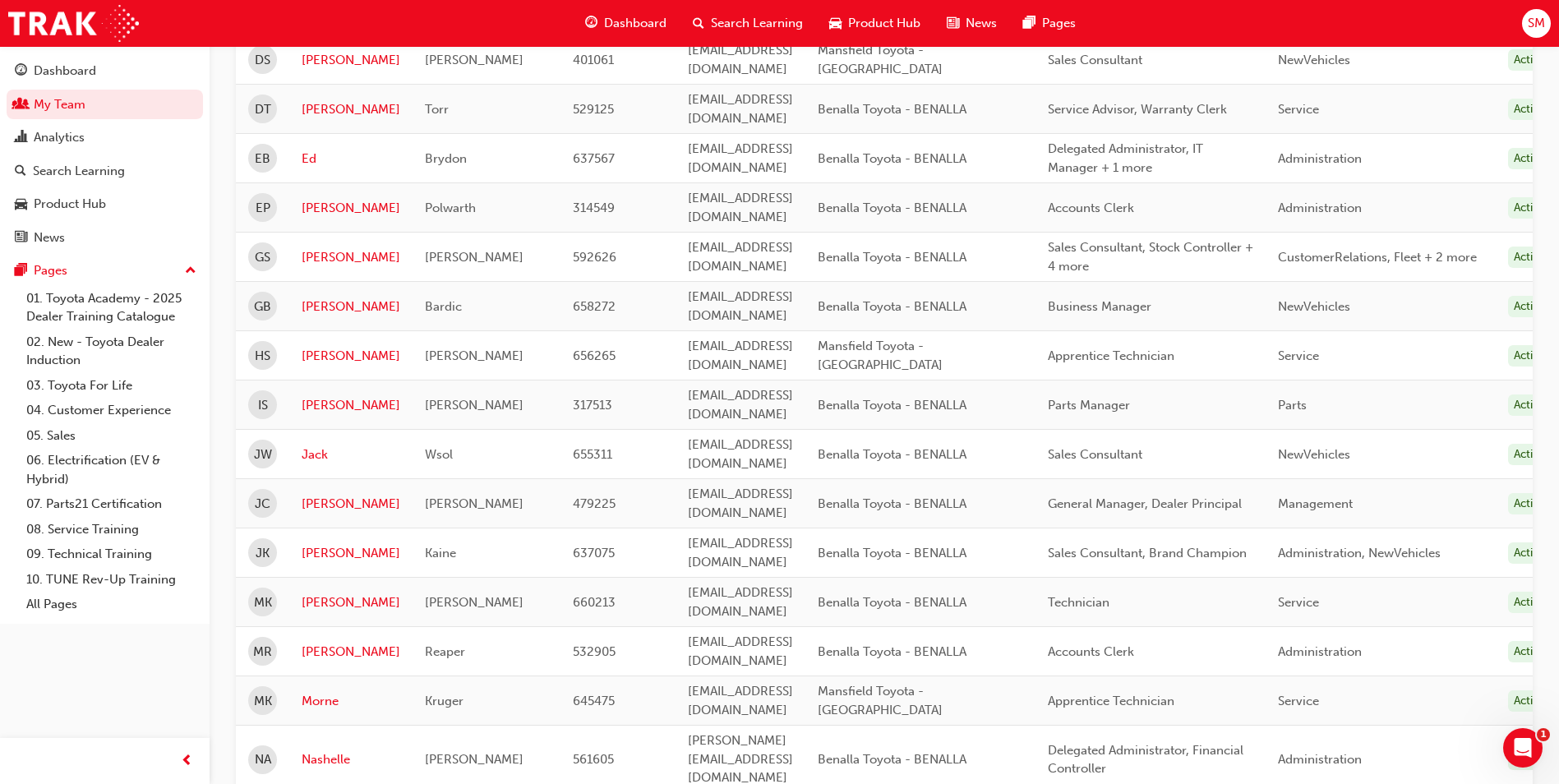
scroll to position [904, 0]
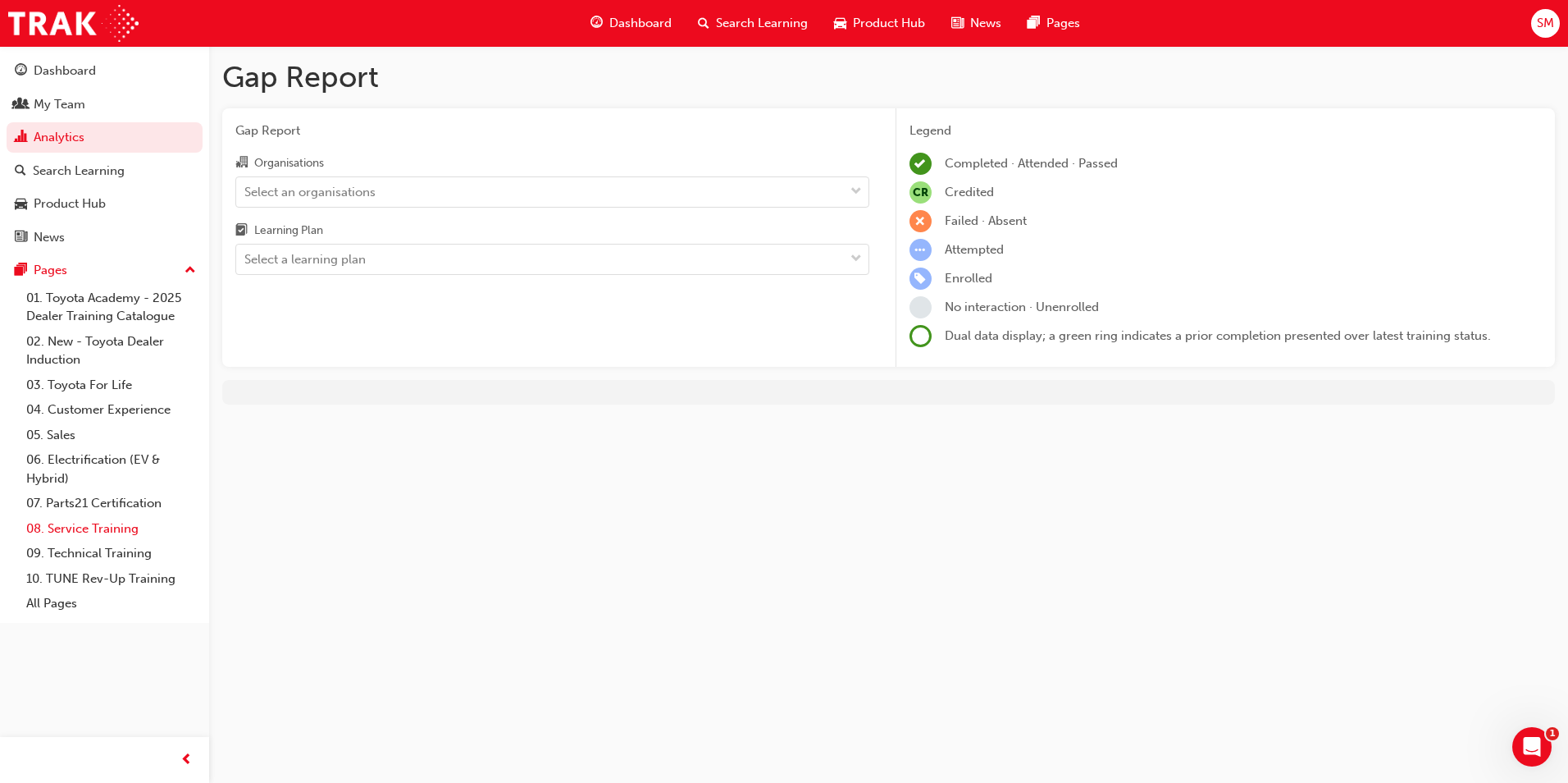
click at [88, 534] on link "08. Service Training" at bounding box center [111, 529] width 183 height 25
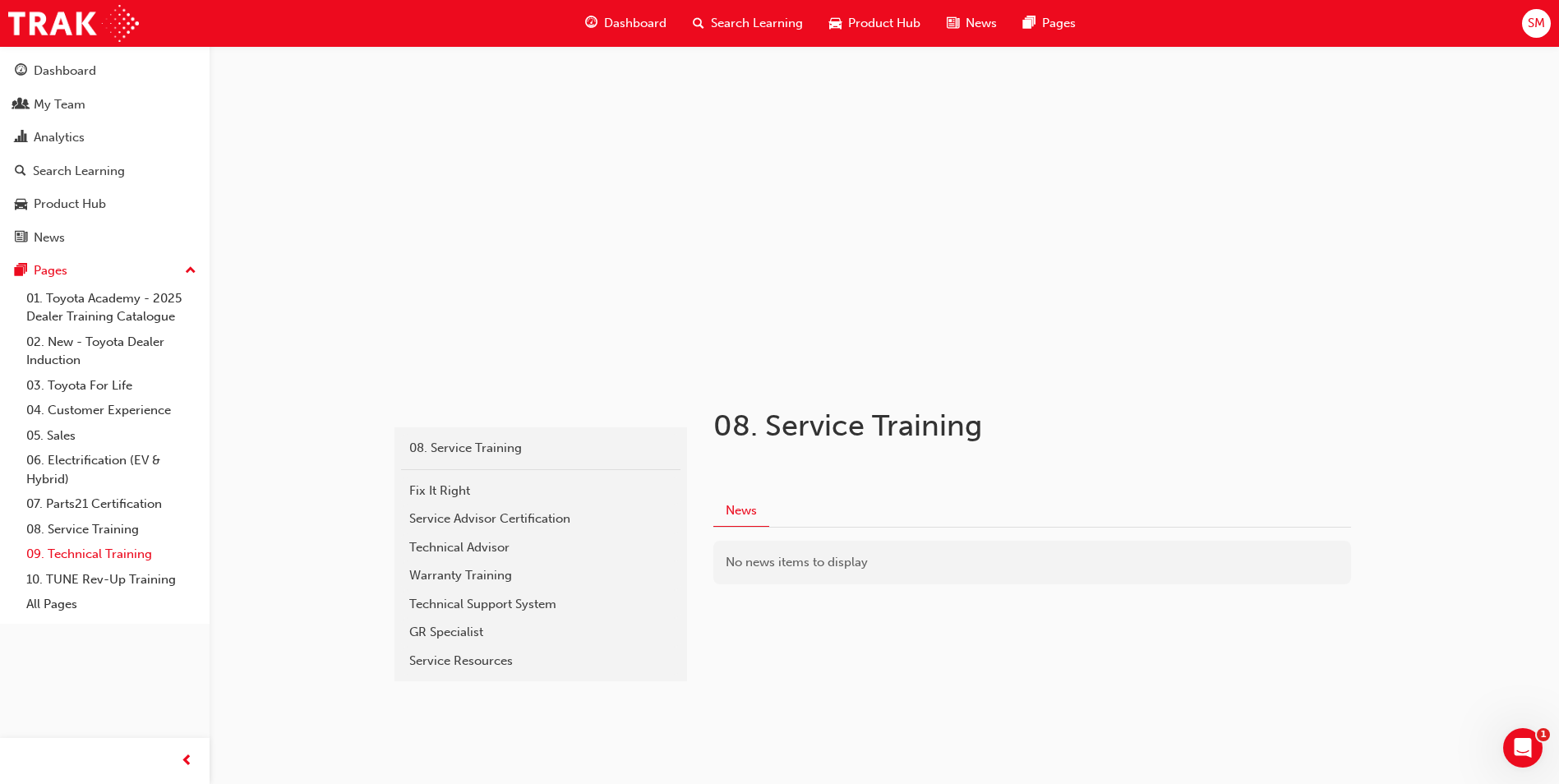
click at [92, 555] on link "09. Technical Training" at bounding box center [111, 554] width 183 height 25
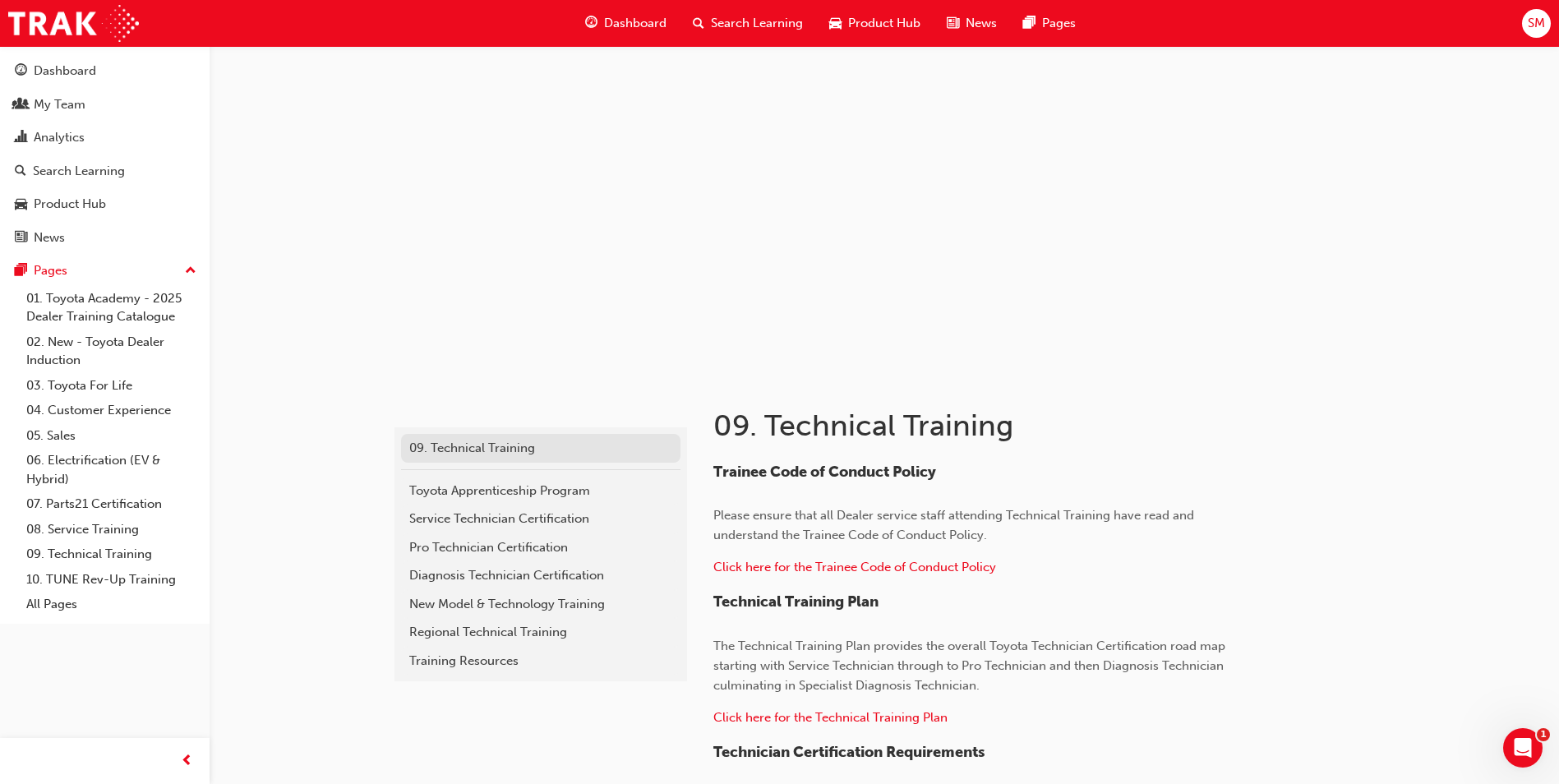
click at [445, 453] on div "09. Technical Training" at bounding box center [541, 448] width 263 height 19
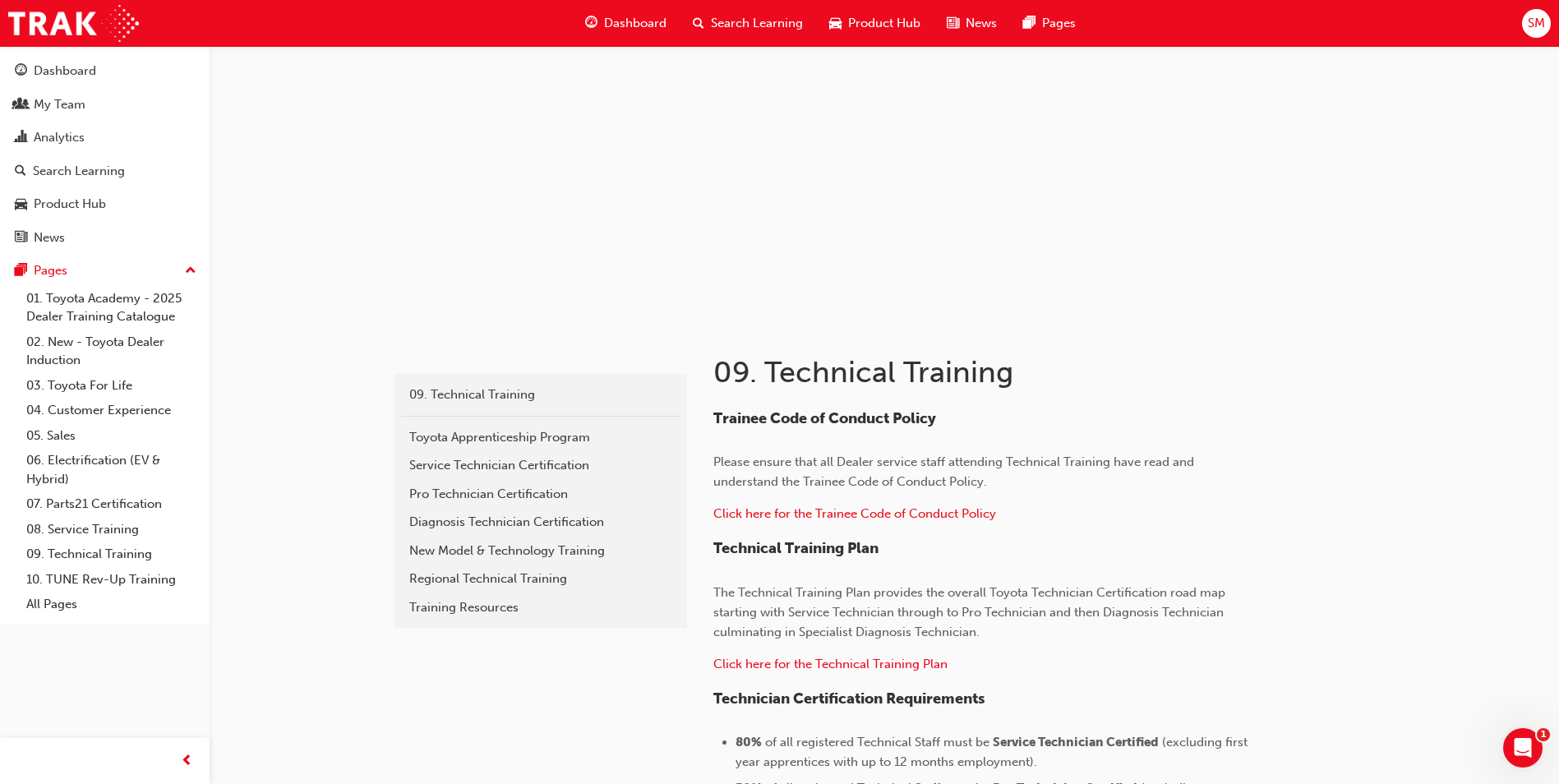
scroll to position [82, 0]
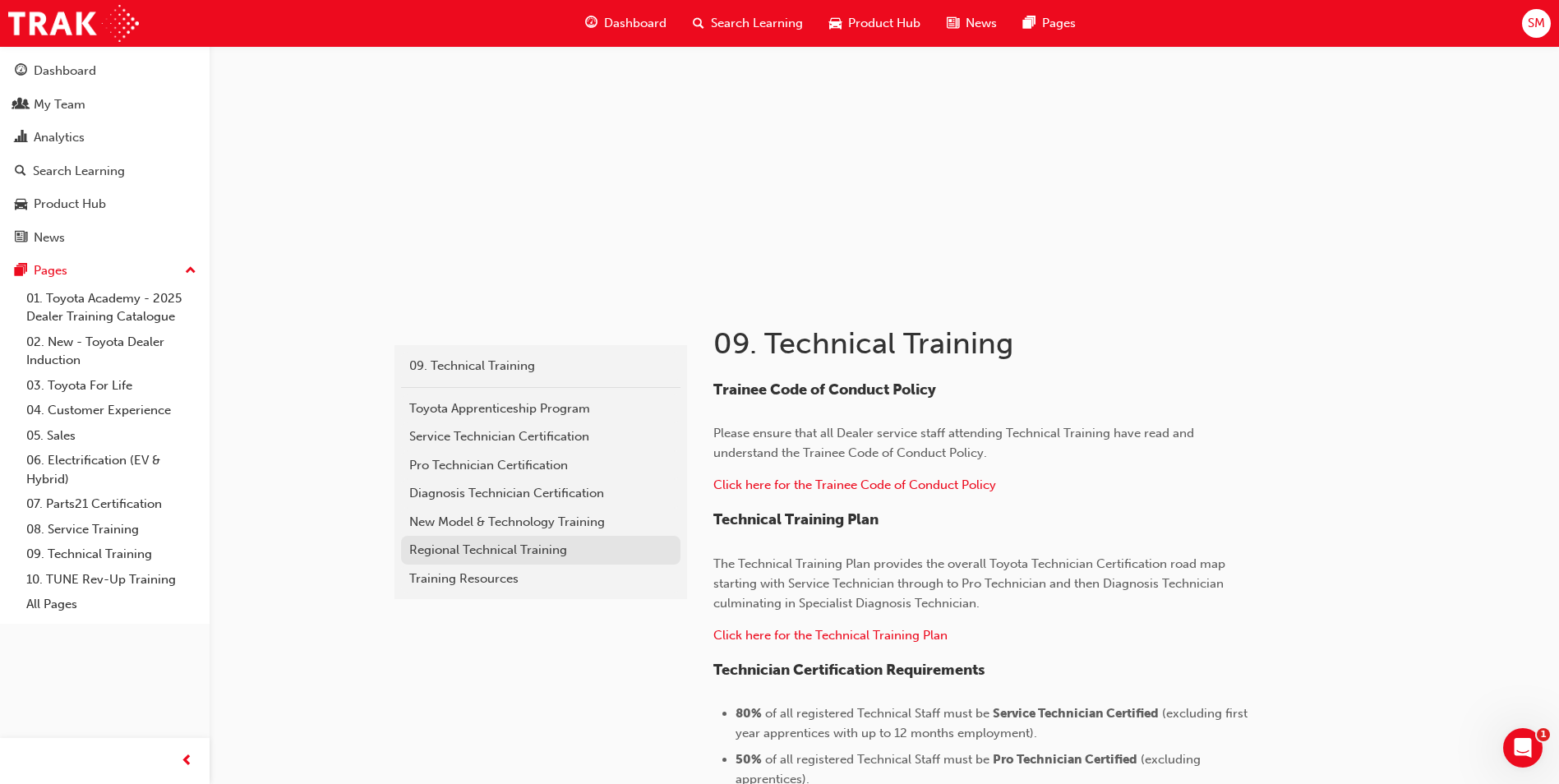
click at [441, 554] on div "Regional Technical Training" at bounding box center [541, 550] width 263 height 19
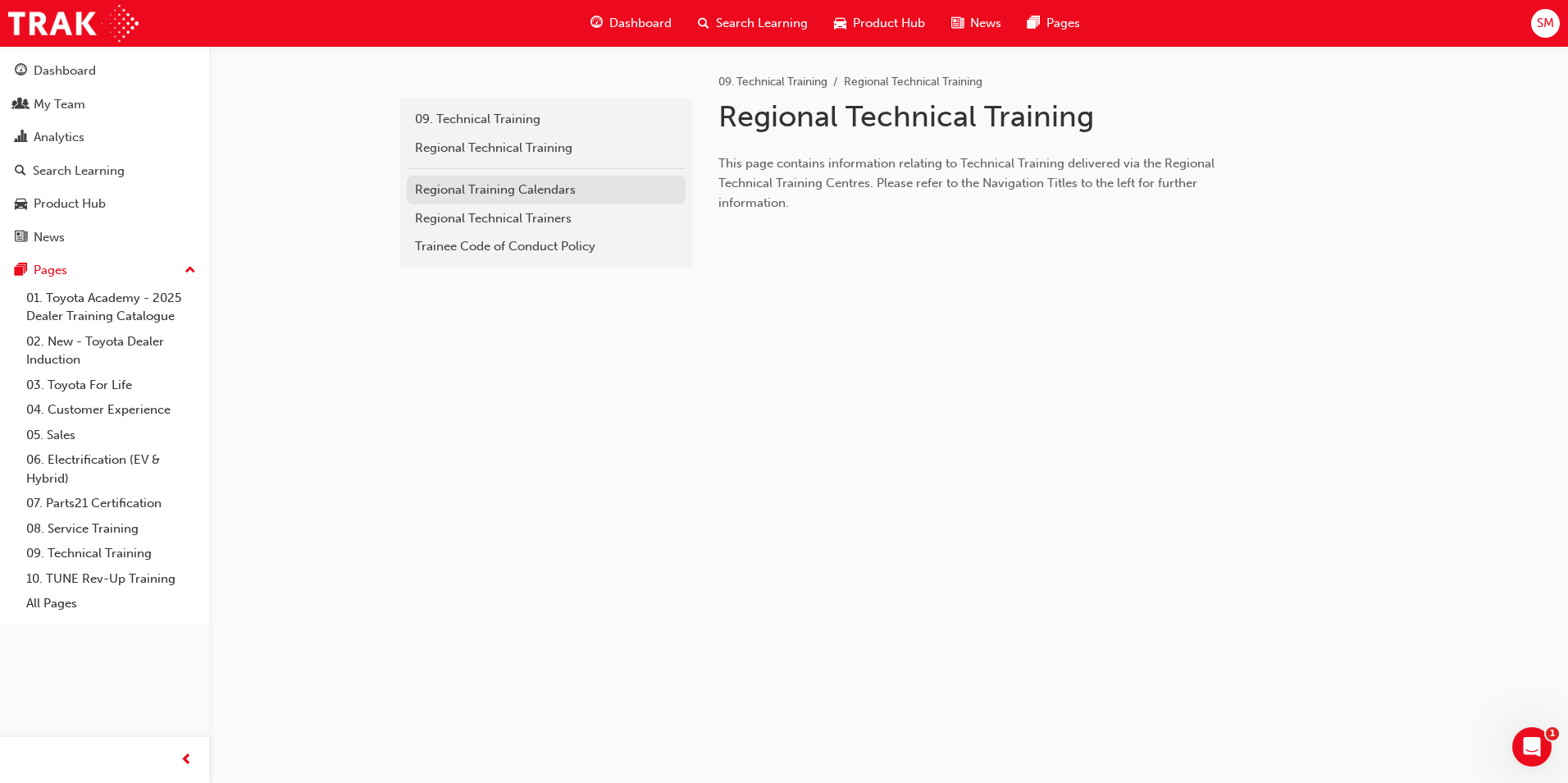
click at [459, 196] on div "Regional Training Calendars" at bounding box center [547, 190] width 262 height 19
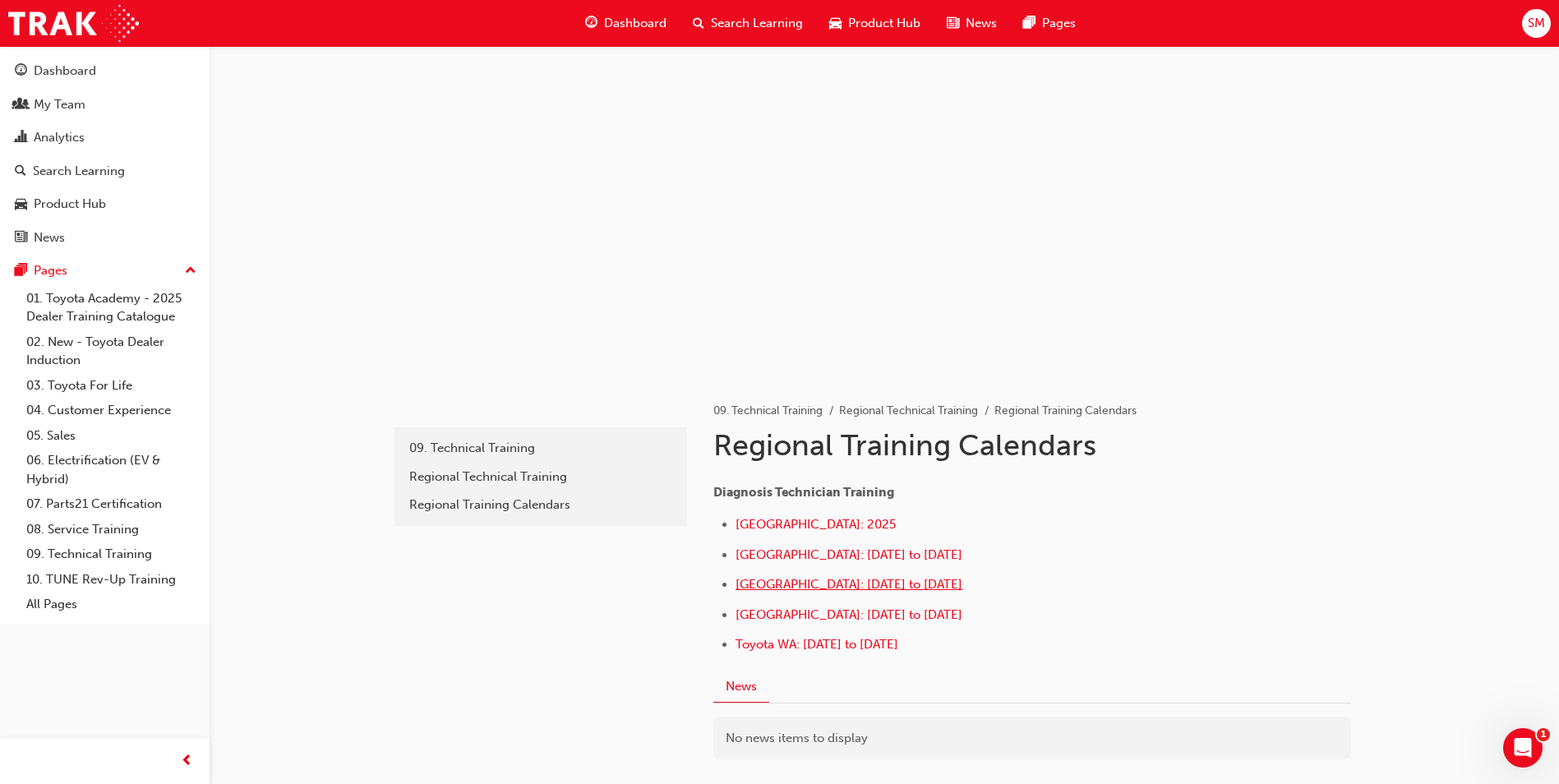
click at [807, 582] on span "Southern Region: October to December 2025" at bounding box center [849, 584] width 227 height 14
